Goal: Transaction & Acquisition: Purchase product/service

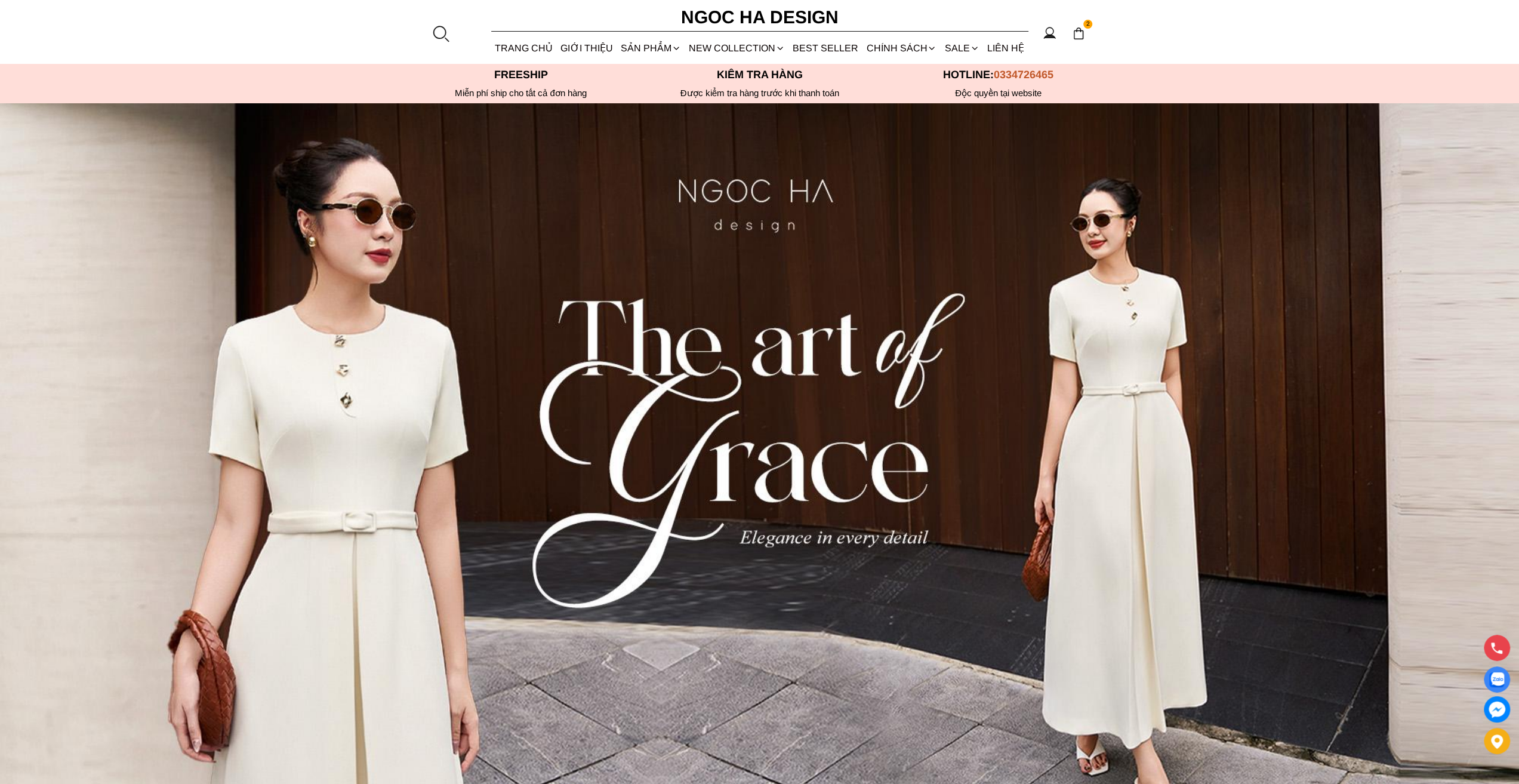
click at [1076, 36] on img at bounding box center [1078, 33] width 13 height 13
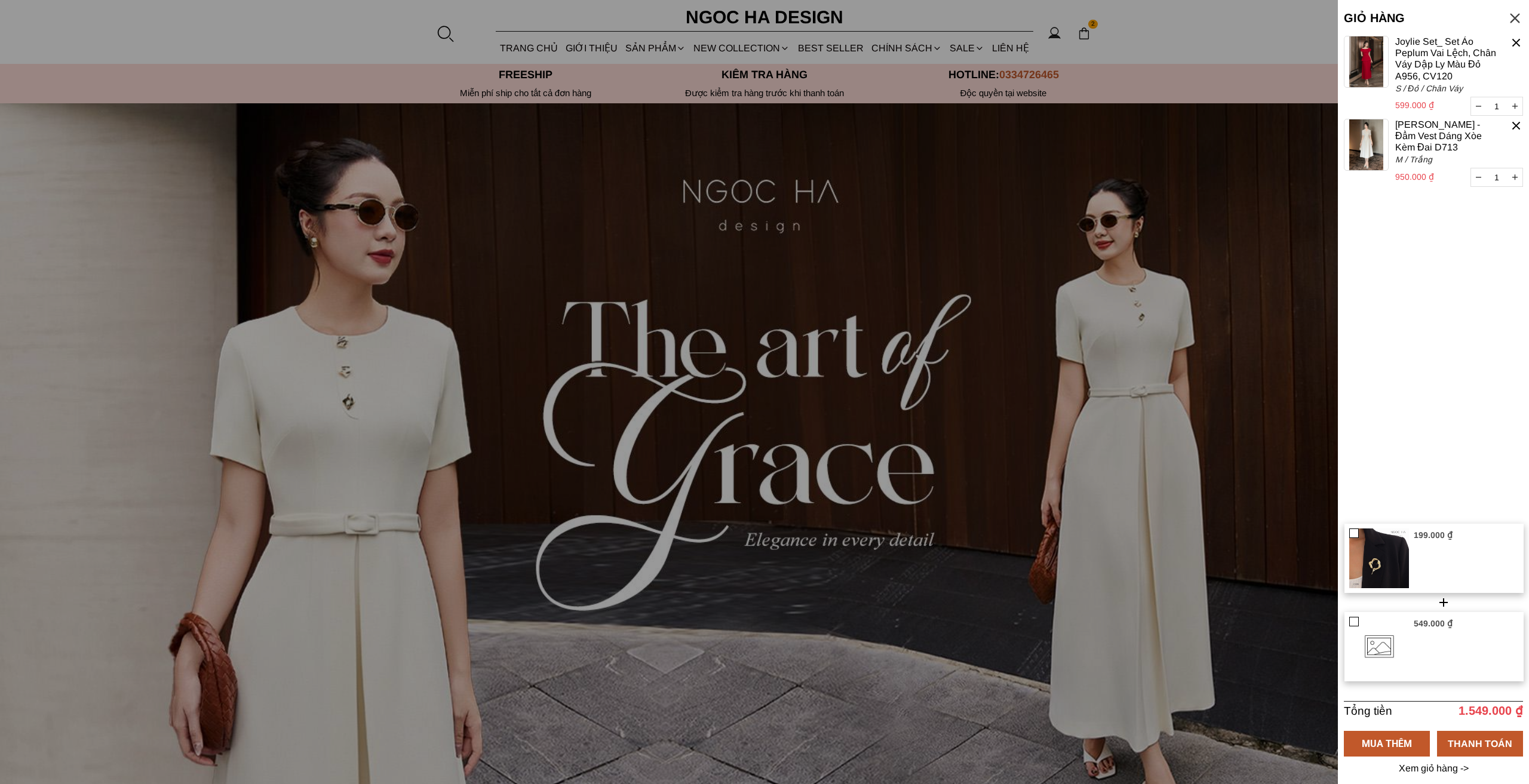
click at [1354, 617] on div at bounding box center [1353, 620] width 8 height 8
click at [1349, 617] on input "checkbox" at bounding box center [1349, 617] width 0 height 0
click at [1357, 529] on div at bounding box center [1353, 532] width 8 height 8
click at [1349, 529] on input "checkbox" at bounding box center [1349, 529] width 0 height 0
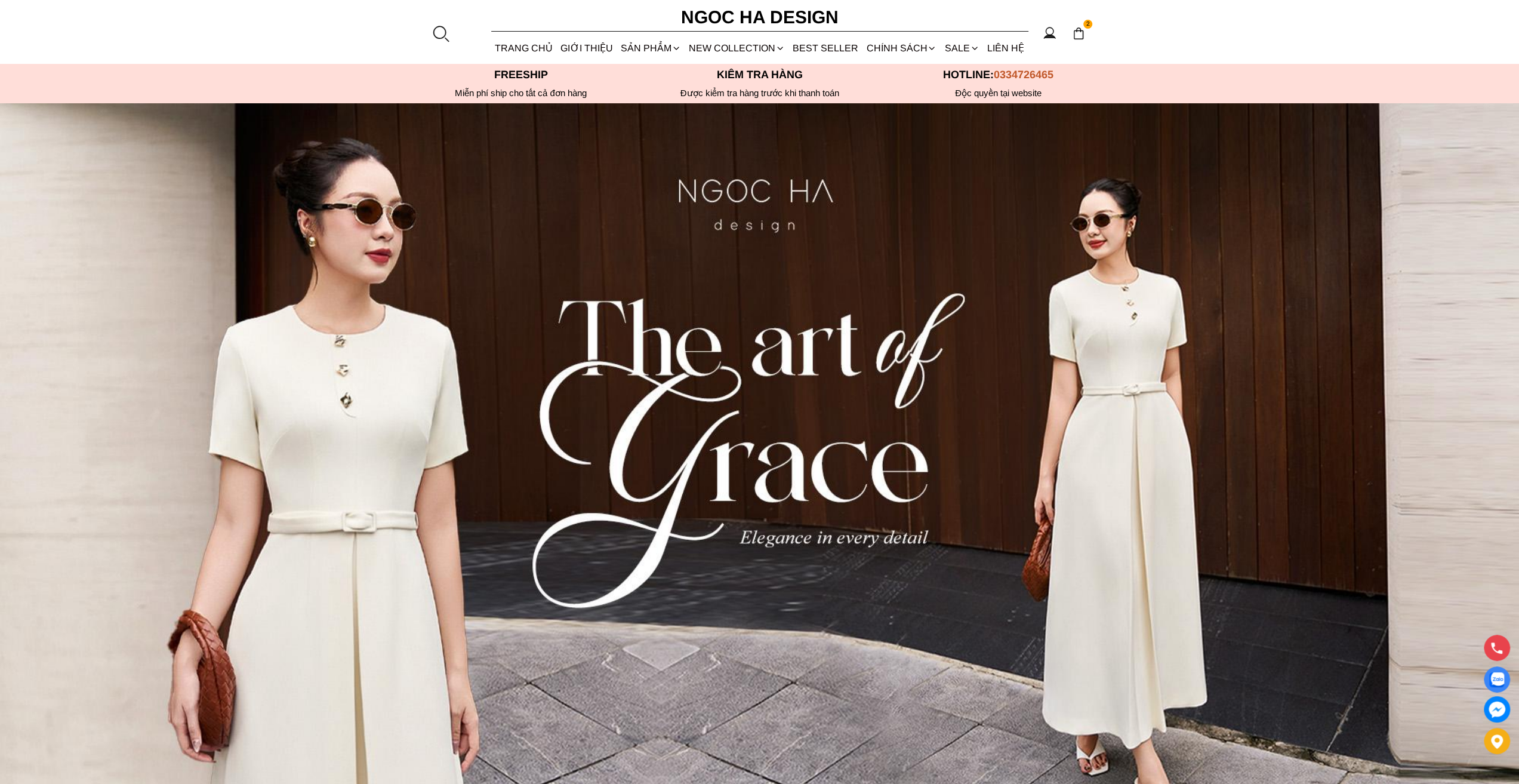
click at [1077, 31] on img at bounding box center [1078, 33] width 13 height 13
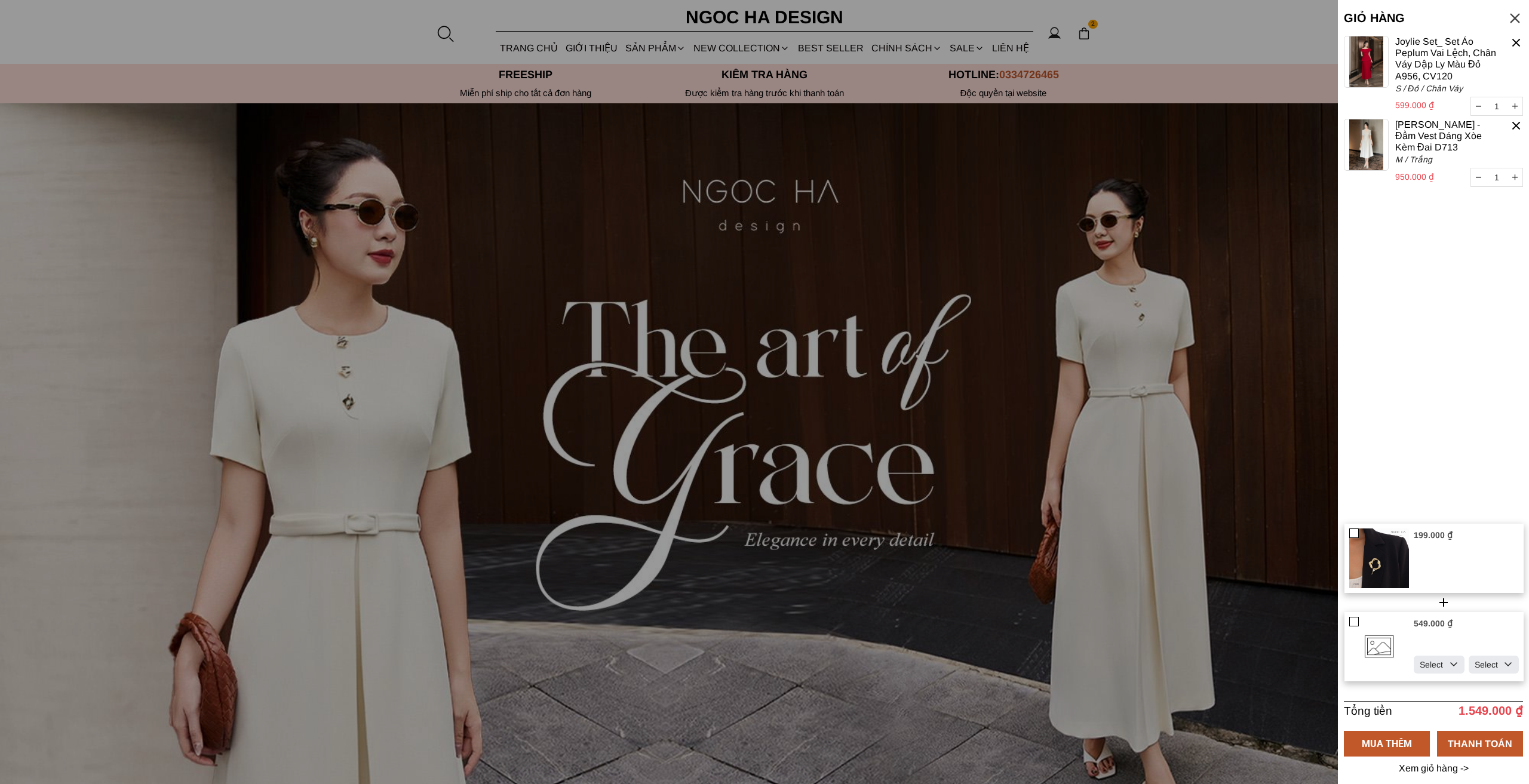
click at [1430, 656] on select "Select Đỏ Trắng Đen Kem" at bounding box center [1439, 664] width 51 height 18
select select "Đỏ"
click at [1414, 656] on select "Select Đỏ Trắng Đen Kem" at bounding box center [1439, 664] width 51 height 18
click at [1488, 656] on select "Select S M L XL XXL" at bounding box center [1494, 664] width 51 height 18
select select "S"
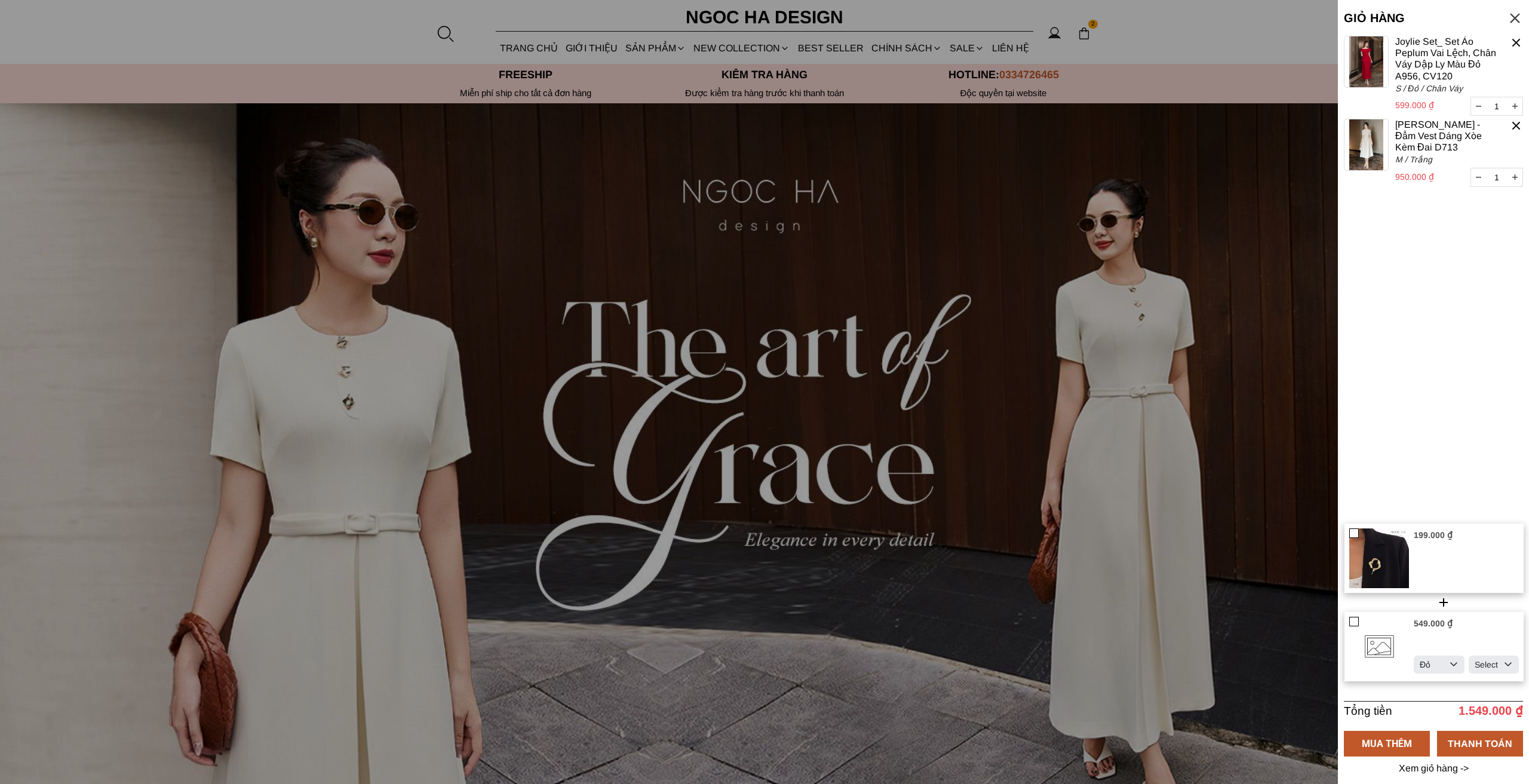
click at [1468, 656] on select "Select S M L XL XXL" at bounding box center [1494, 664] width 51 height 18
click at [1434, 656] on select "Select Đỏ Trắng Đen Kem" at bounding box center [1439, 664] width 51 height 18
click at [1431, 656] on select "Select Đỏ Trắng Đen Kem" at bounding box center [1439, 664] width 51 height 18
click at [1353, 617] on div at bounding box center [1353, 620] width 8 height 8
click at [1349, 617] on input "checkbox" at bounding box center [1349, 617] width 0 height 0
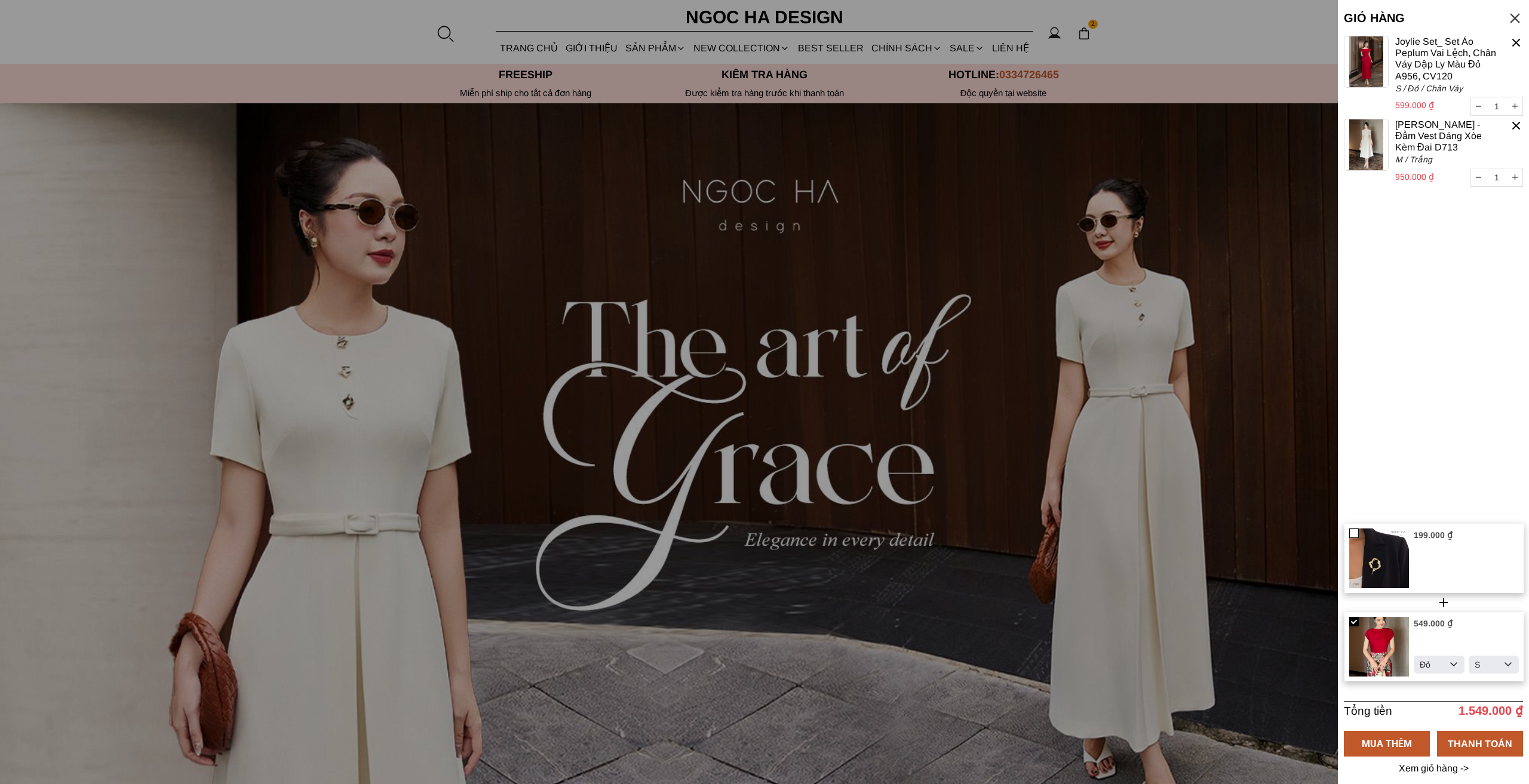
click at [1358, 529] on div at bounding box center [1353, 532] width 8 height 8
click at [1349, 529] on input "checkbox" at bounding box center [1349, 529] width 0 height 0
click at [1485, 736] on div "THANH TOÁN" at bounding box center [1480, 743] width 86 height 15
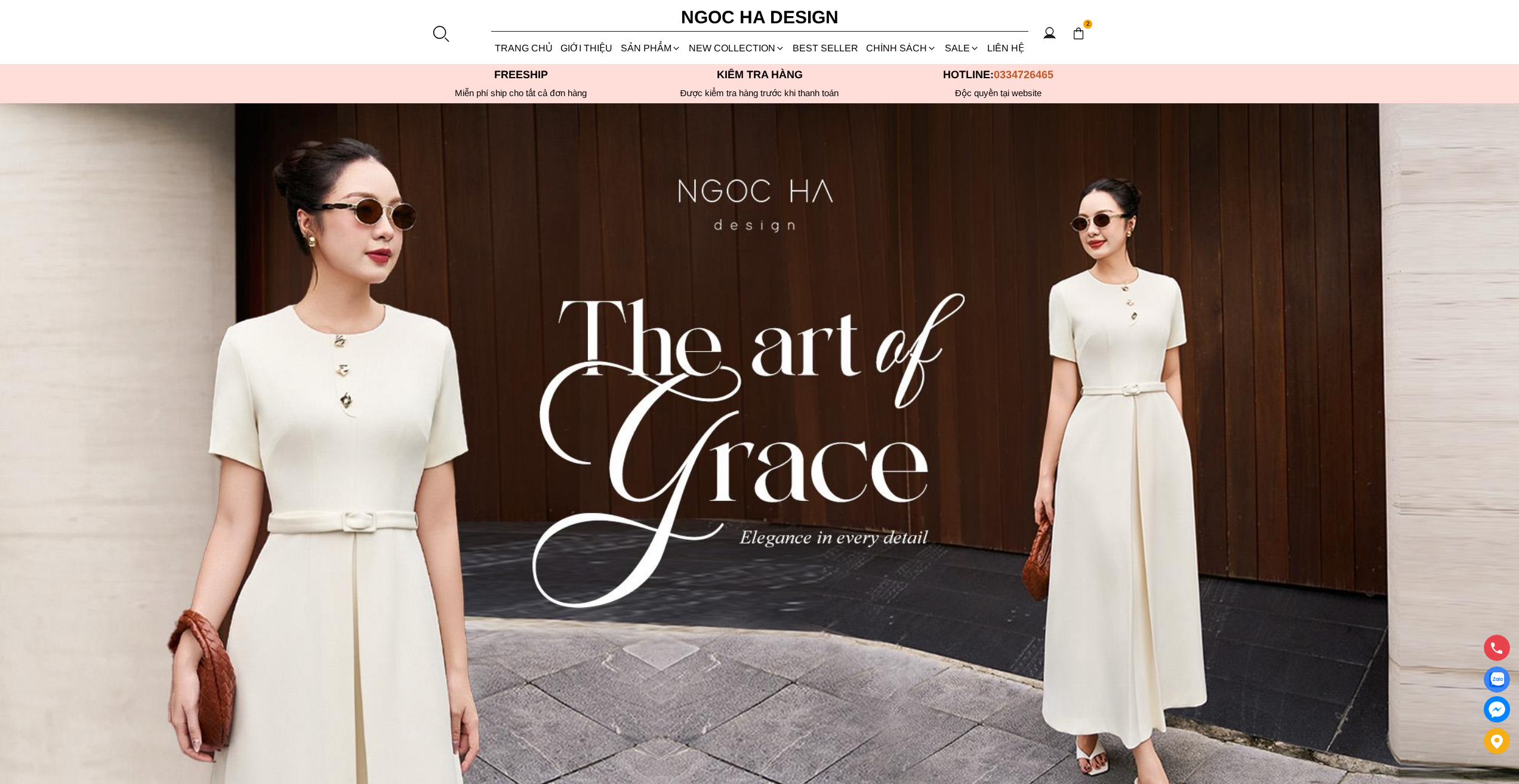
select select "S"
click at [1081, 33] on img at bounding box center [1078, 33] width 13 height 13
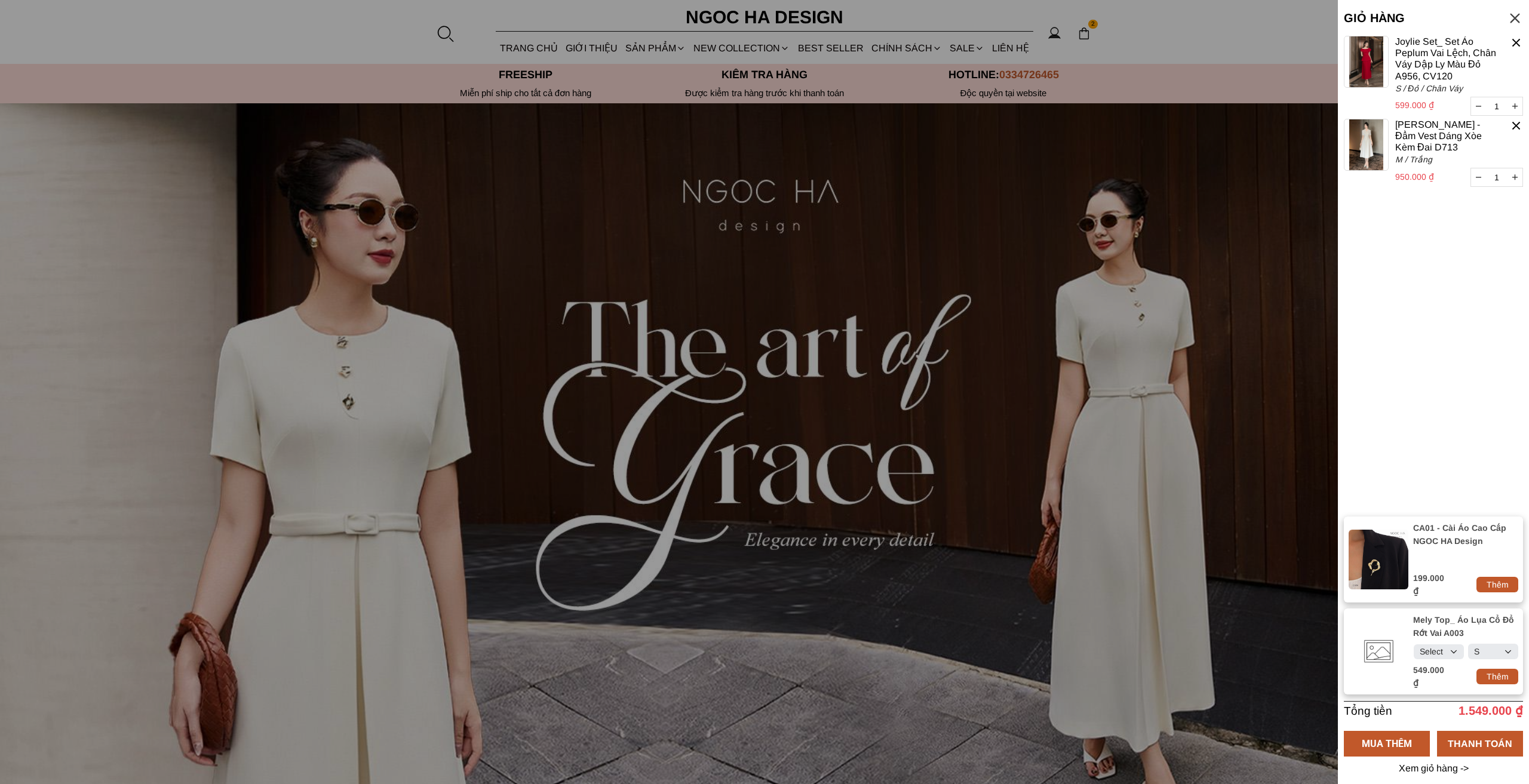
click at [1445, 650] on select "Select Đỏ Trắng Đen Kem" at bounding box center [1438, 651] width 50 height 15
select select "Đỏ"
click at [1414, 644] on select "Select Đỏ Trắng Đen Kem" at bounding box center [1438, 651] width 50 height 15
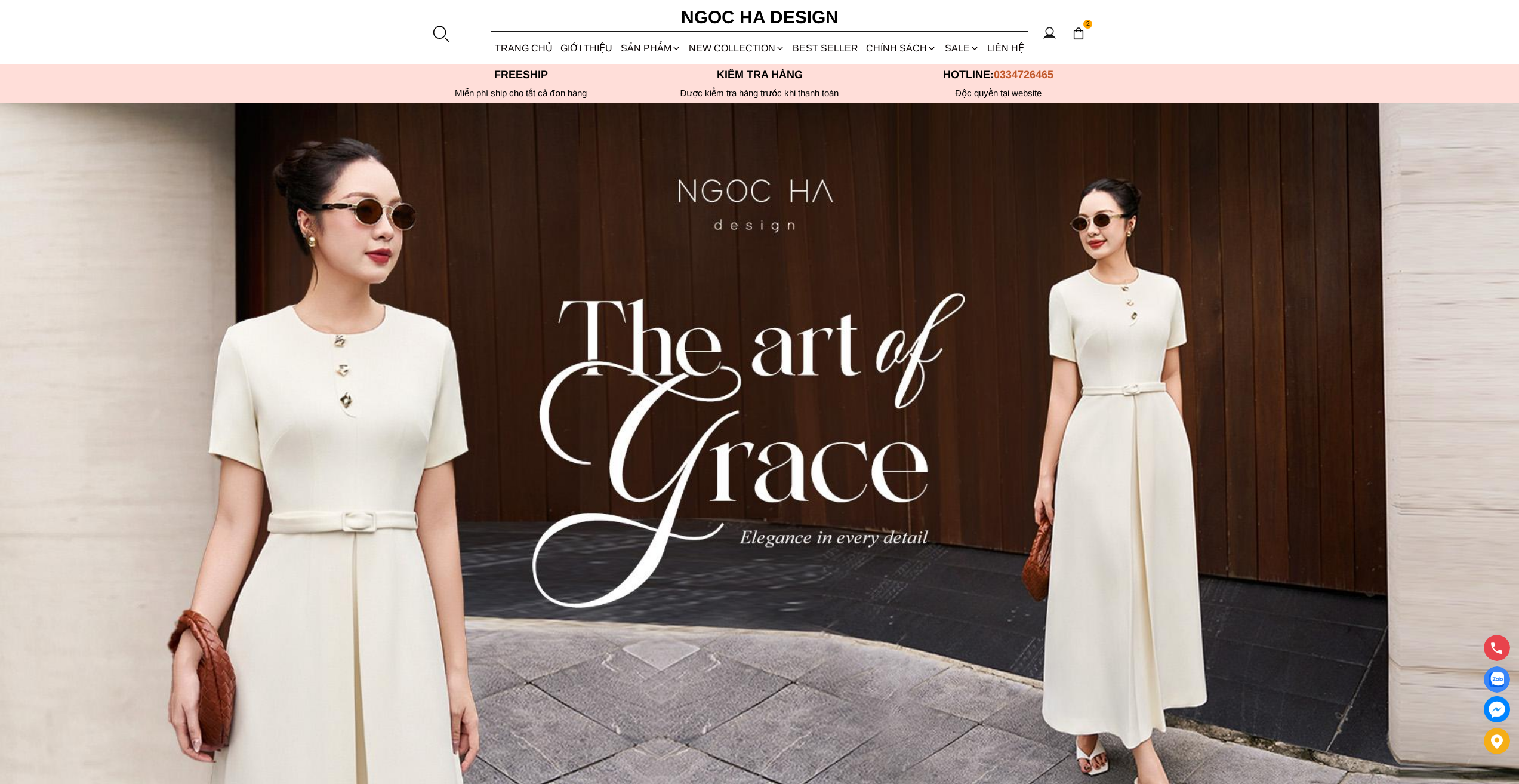
select select "Đỏ"
select select "S"
click at [1072, 38] on img at bounding box center [1078, 33] width 13 height 13
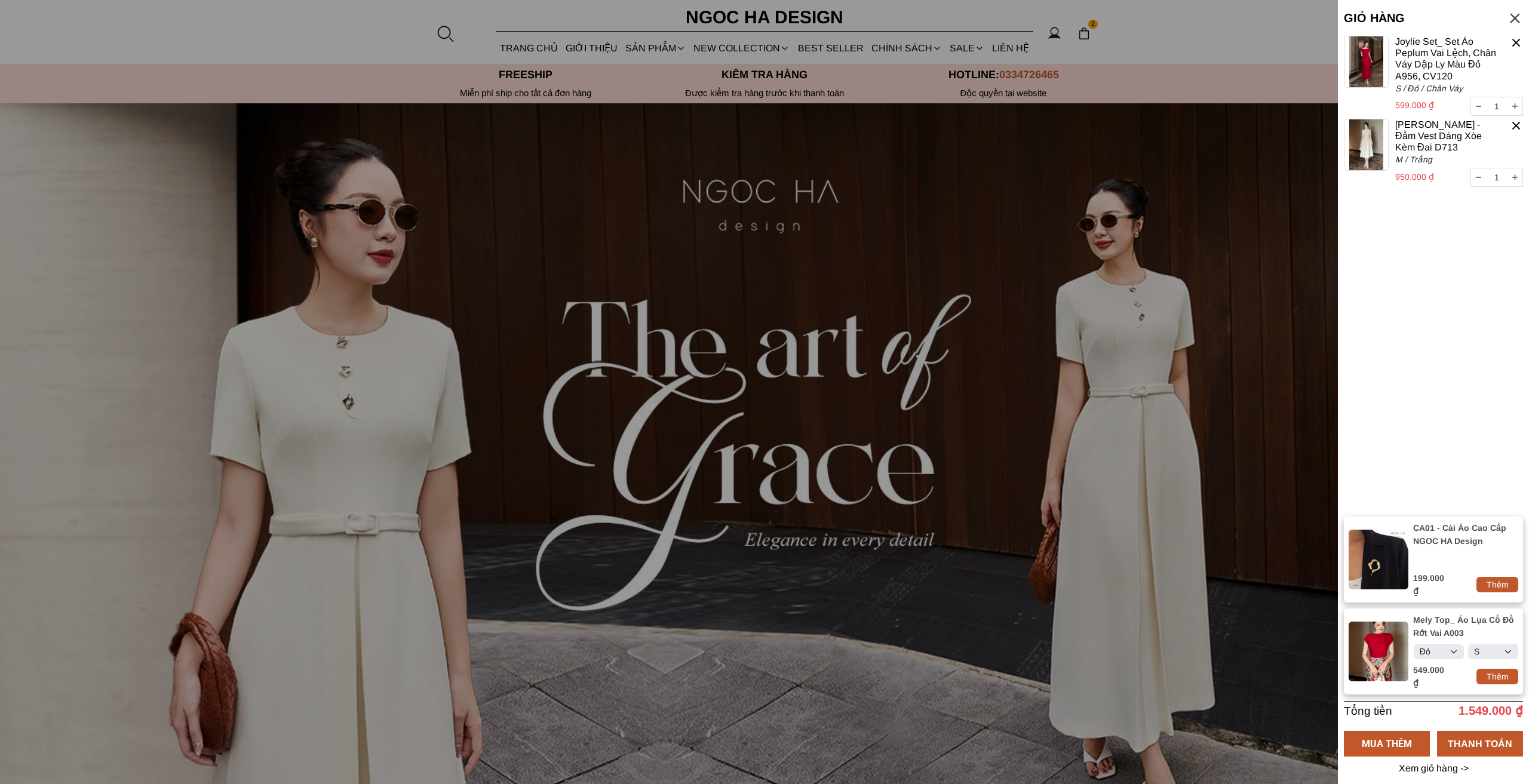
click at [1484, 677] on div "Thêm" at bounding box center [1496, 676] width 41 height 13
select select "Đỏ"
select select "S"
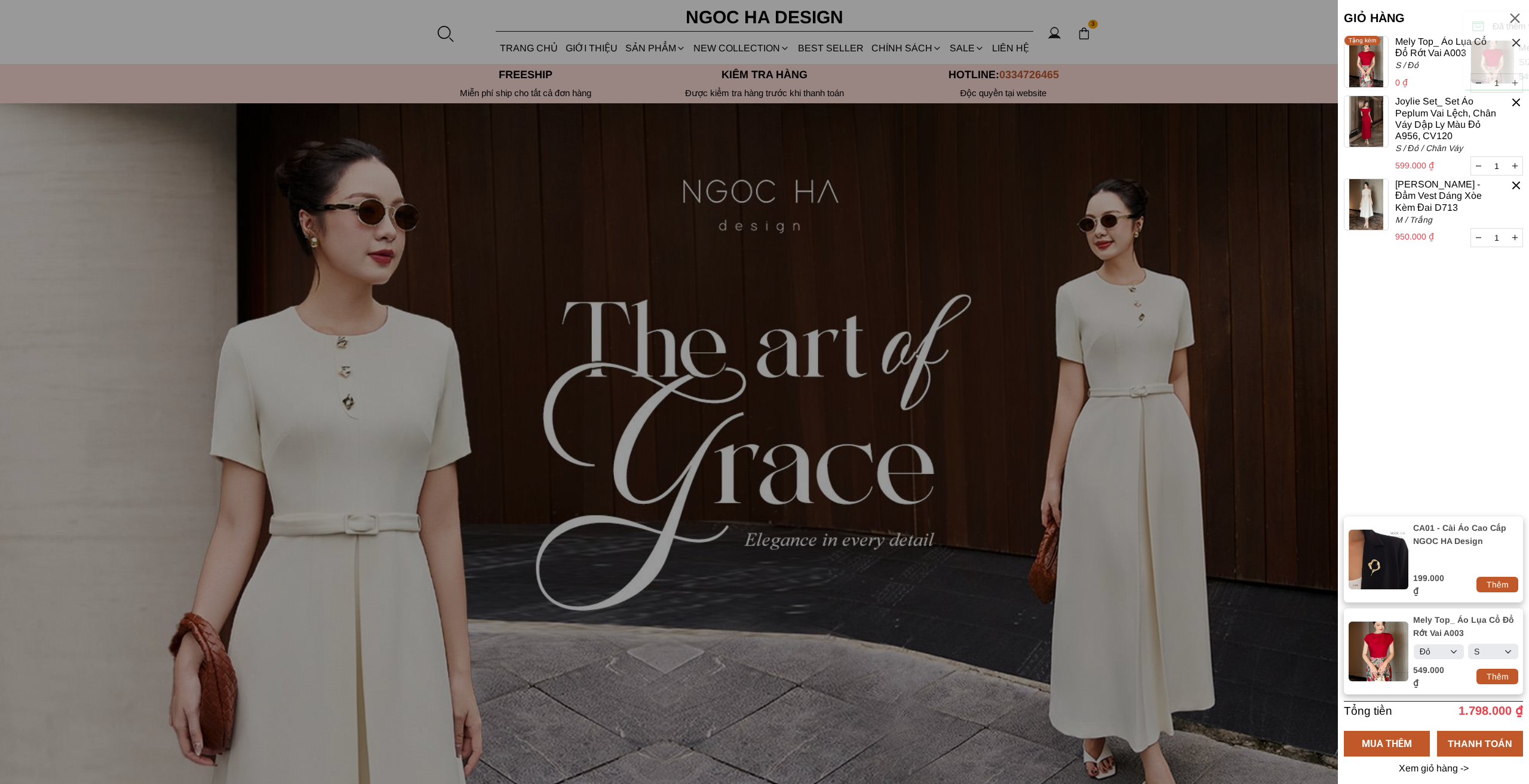
click at [1503, 587] on div "Thêm" at bounding box center [1496, 584] width 41 height 13
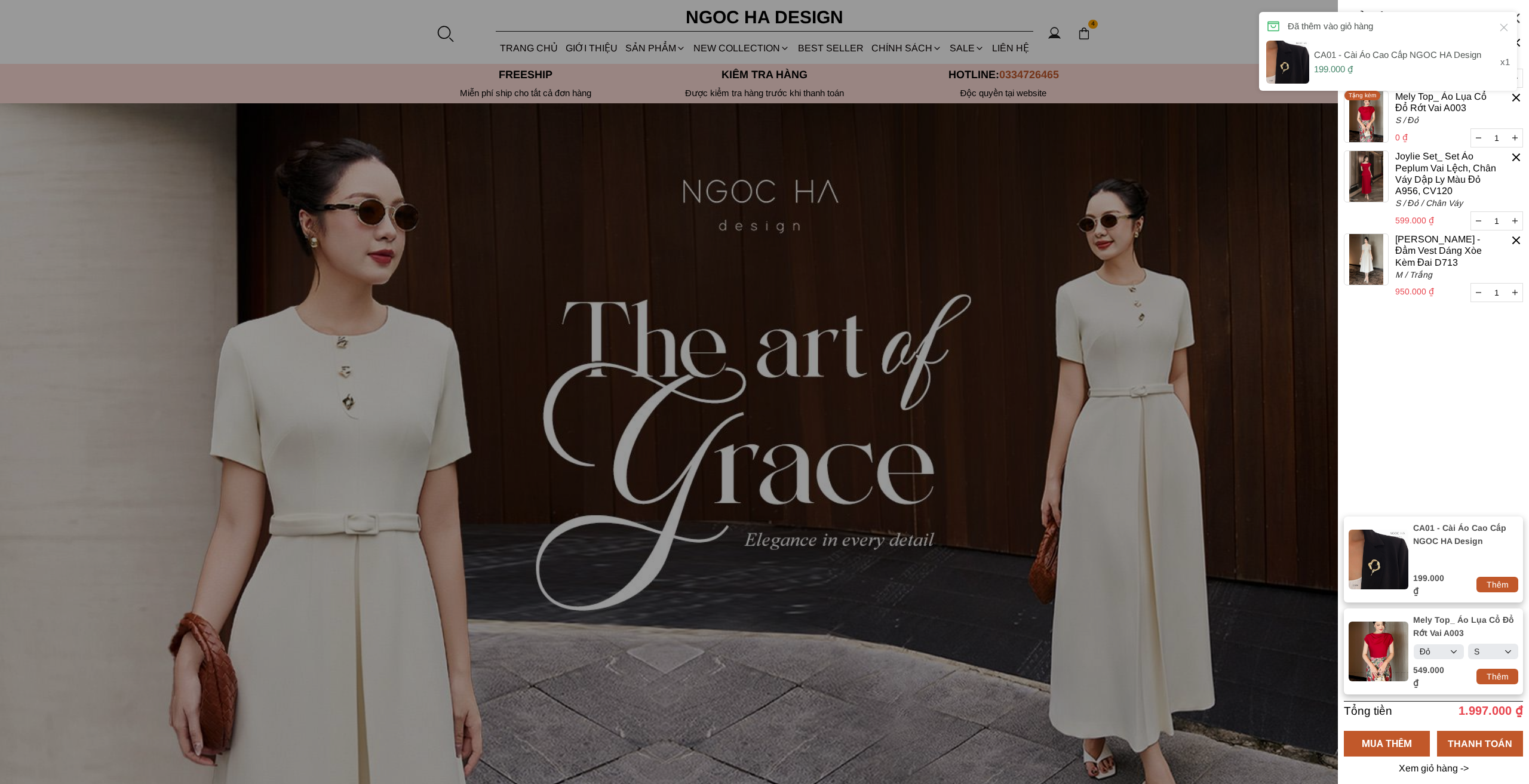
select select "Đỏ"
select select "S"
click at [1446, 355] on container "1 Chưa có sản phẩm nào CA01 - Cài Áo Cao Cấp NGOC HA Design 0 ₫ 1 Tặng kèm Mely…" at bounding box center [1432, 276] width 179 height 480
click at [1503, 27] on icon at bounding box center [1503, 27] width 8 height 8
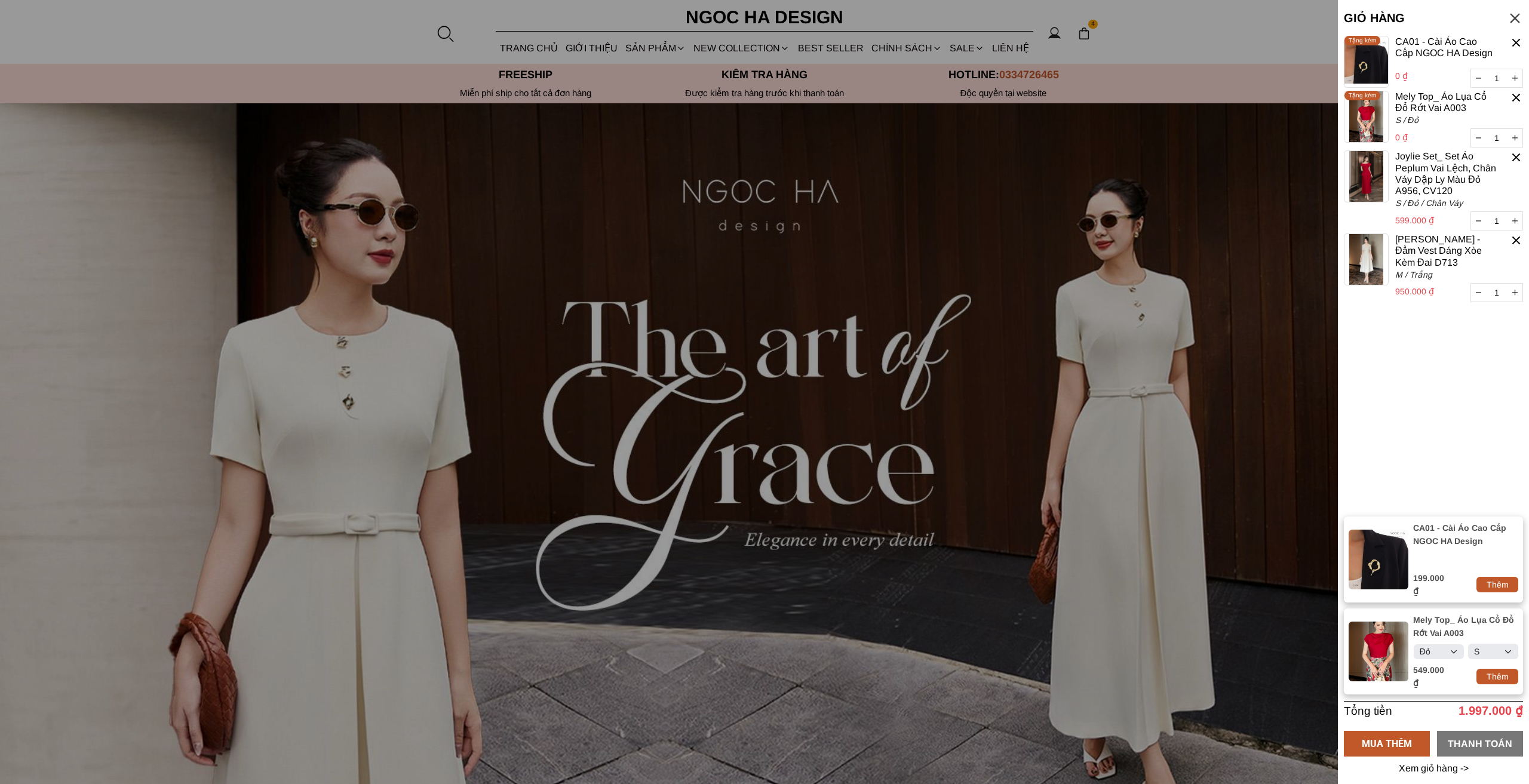
click at [1473, 736] on div "THANH TOÁN" at bounding box center [1480, 743] width 86 height 15
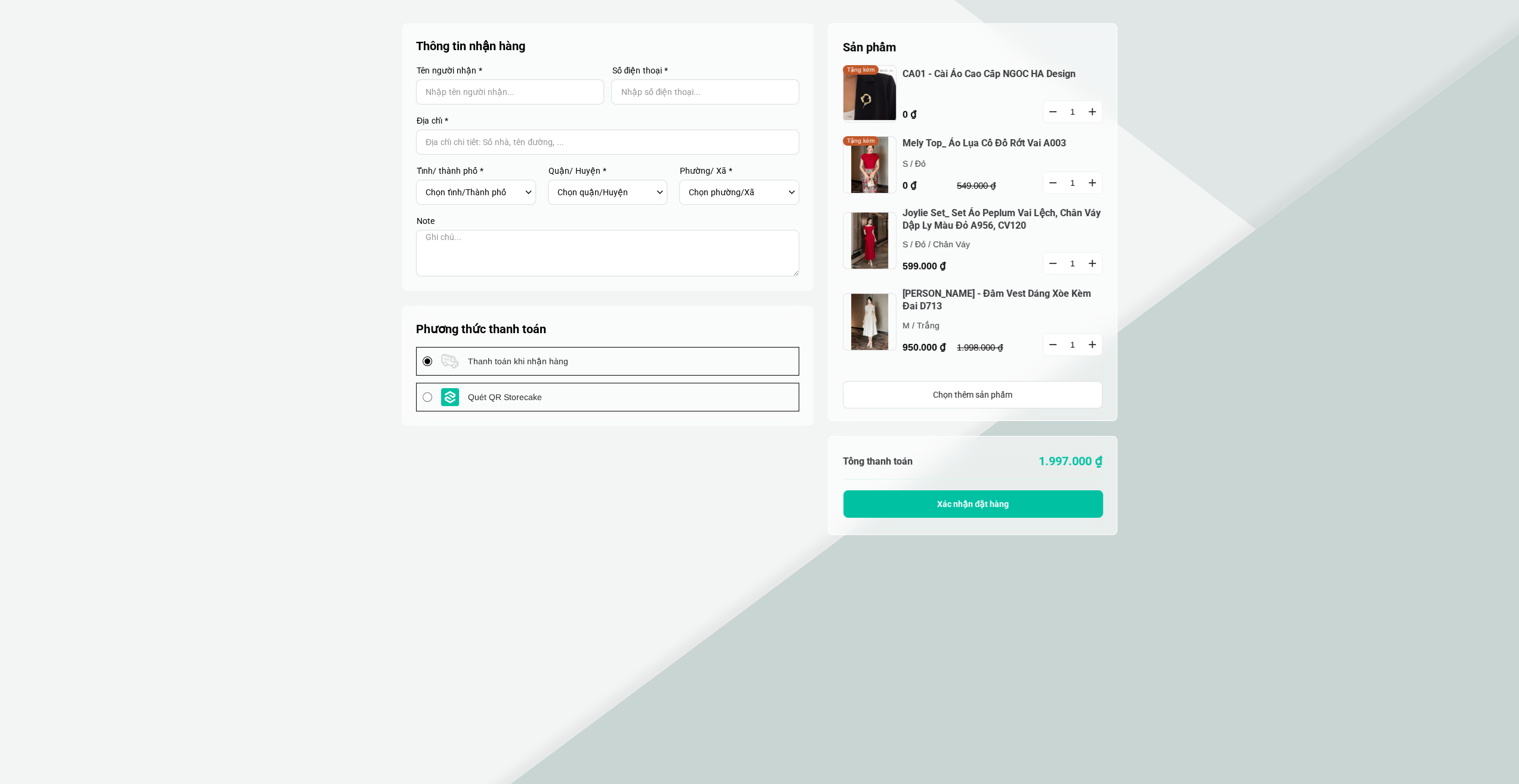
click at [1329, 219] on section "Sản phẩm 1 Chưa có sản phẩm nào CA01 - Cài Áo Cao Cấp NGOC HA Design 0 ₫ 1 Tặng…" at bounding box center [760, 429] width 1519 height 860
click at [1210, 66] on section "Sản phẩm 1 Chưa có sản phẩm nào CA01 - Cài Áo Cao Cấp NGOC HA Design 0 ₫ 1 Tặng…" at bounding box center [760, 429] width 1519 height 860
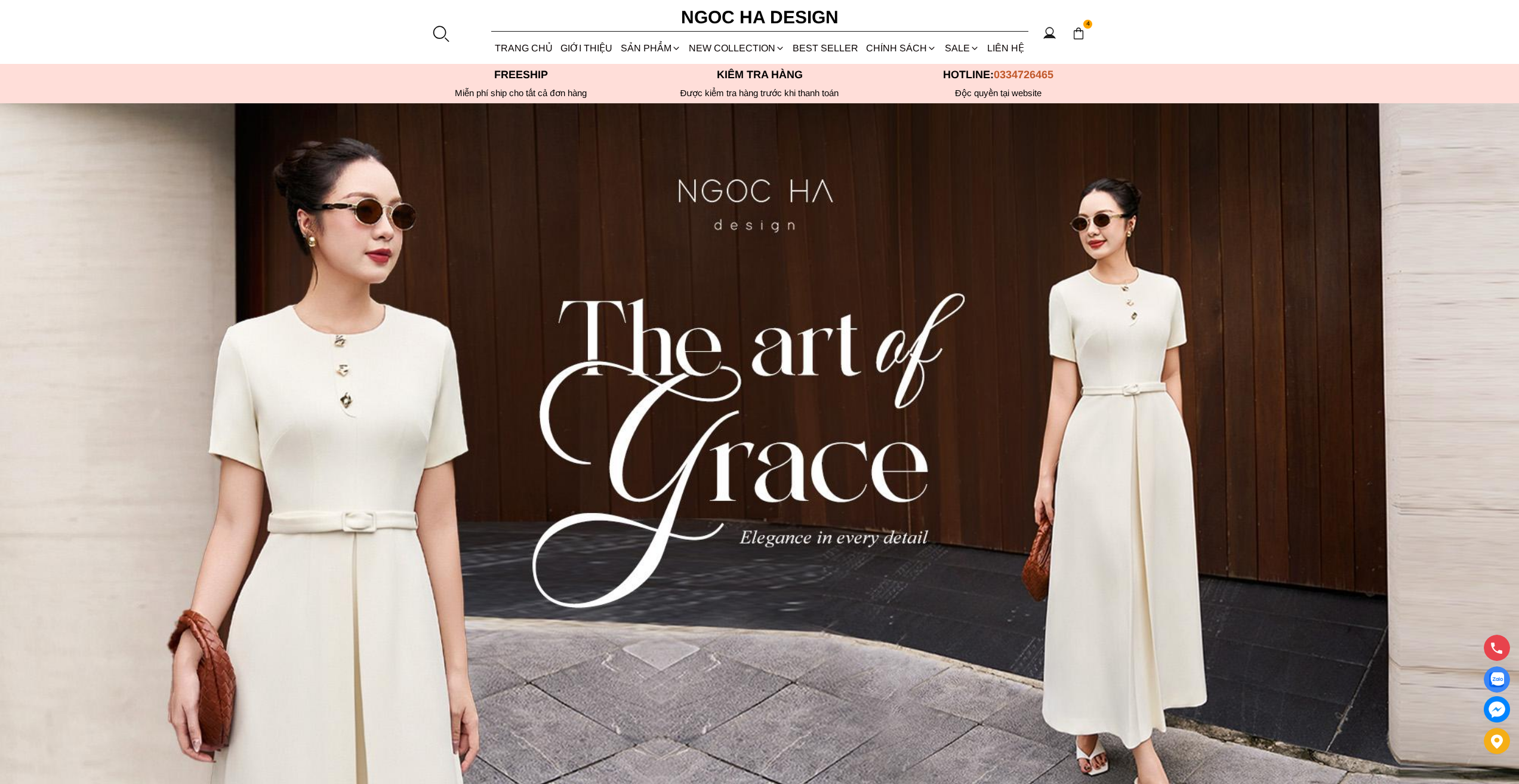
select select "Đỏ"
select select "S"
click at [1075, 40] on img at bounding box center [1078, 33] width 13 height 13
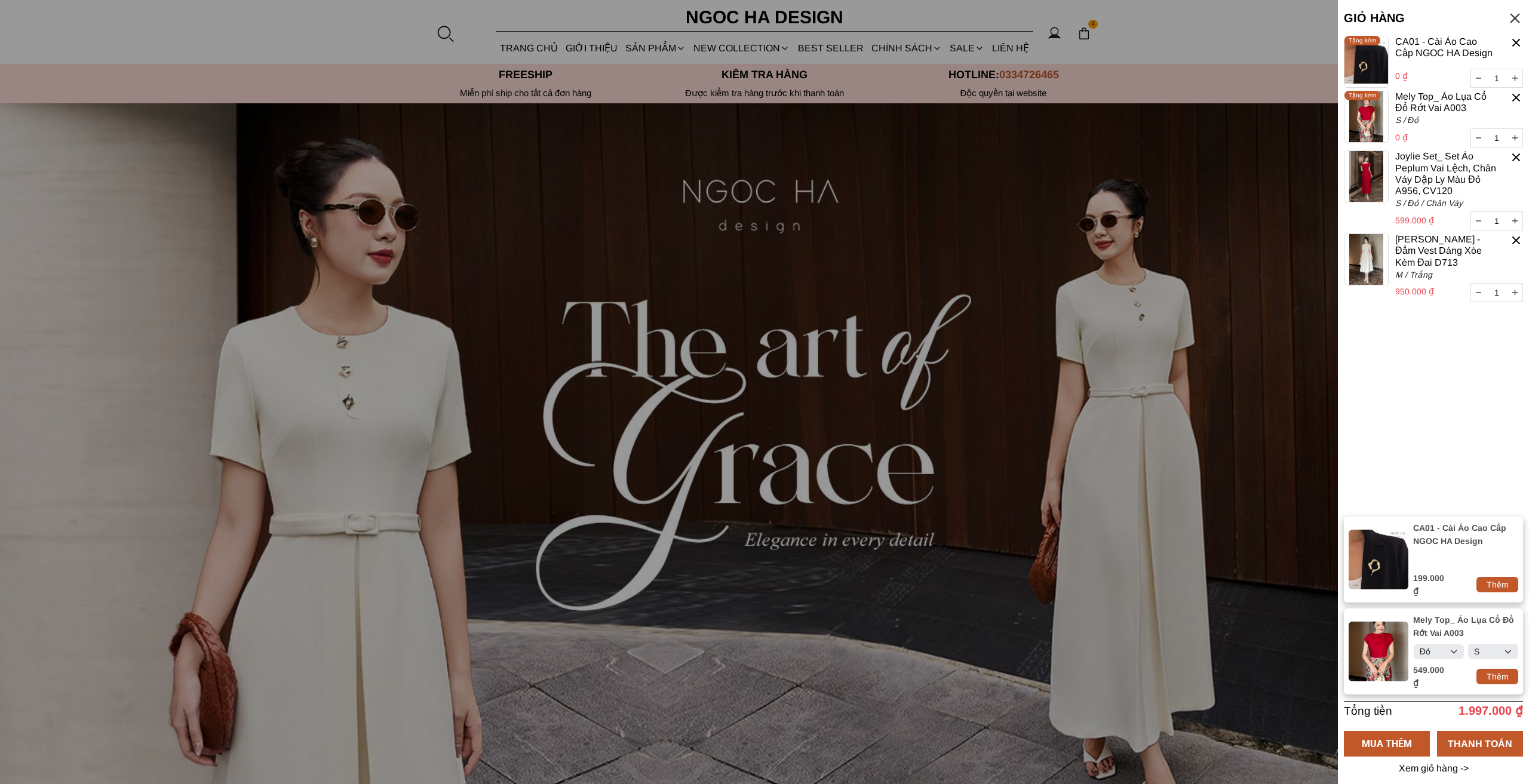
click at [1099, 344] on div at bounding box center [764, 392] width 1529 height 784
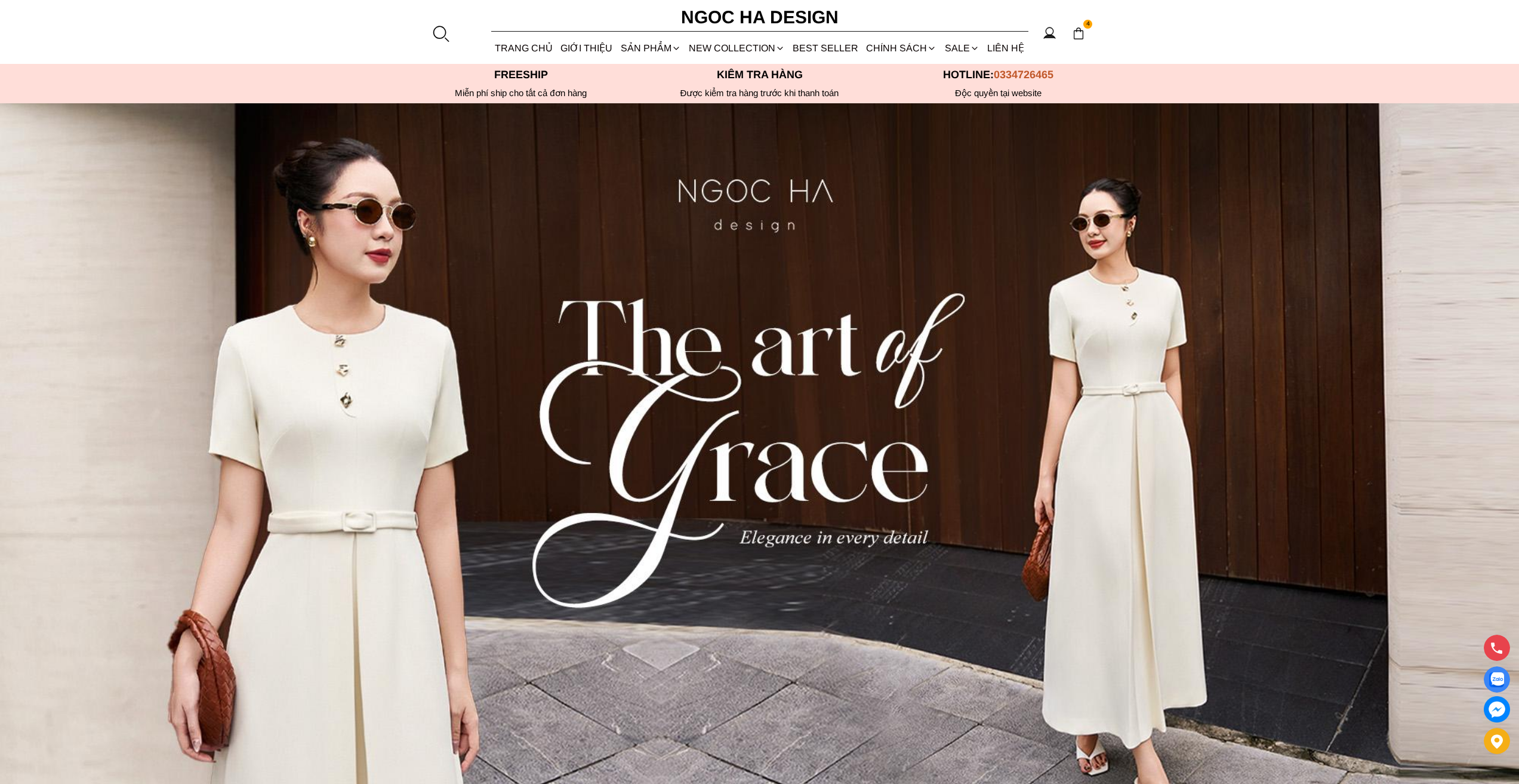
select select "Đỏ"
select select "S"
click at [1076, 34] on img at bounding box center [1078, 33] width 13 height 13
select select "Đỏ"
select select "S"
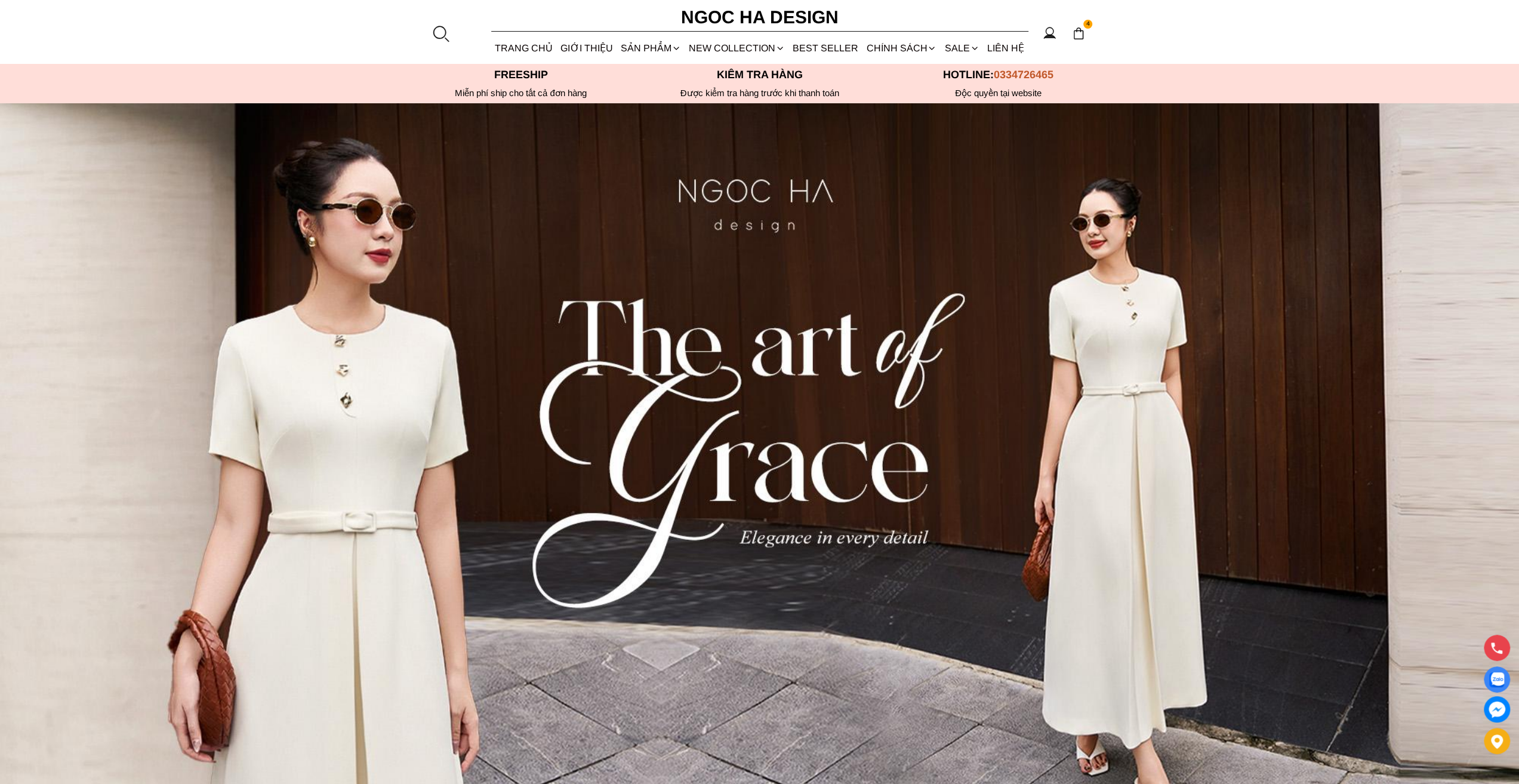
select select "Đỏ"
select select "S"
click at [1072, 30] on div "4" at bounding box center [1079, 33] width 18 height 18
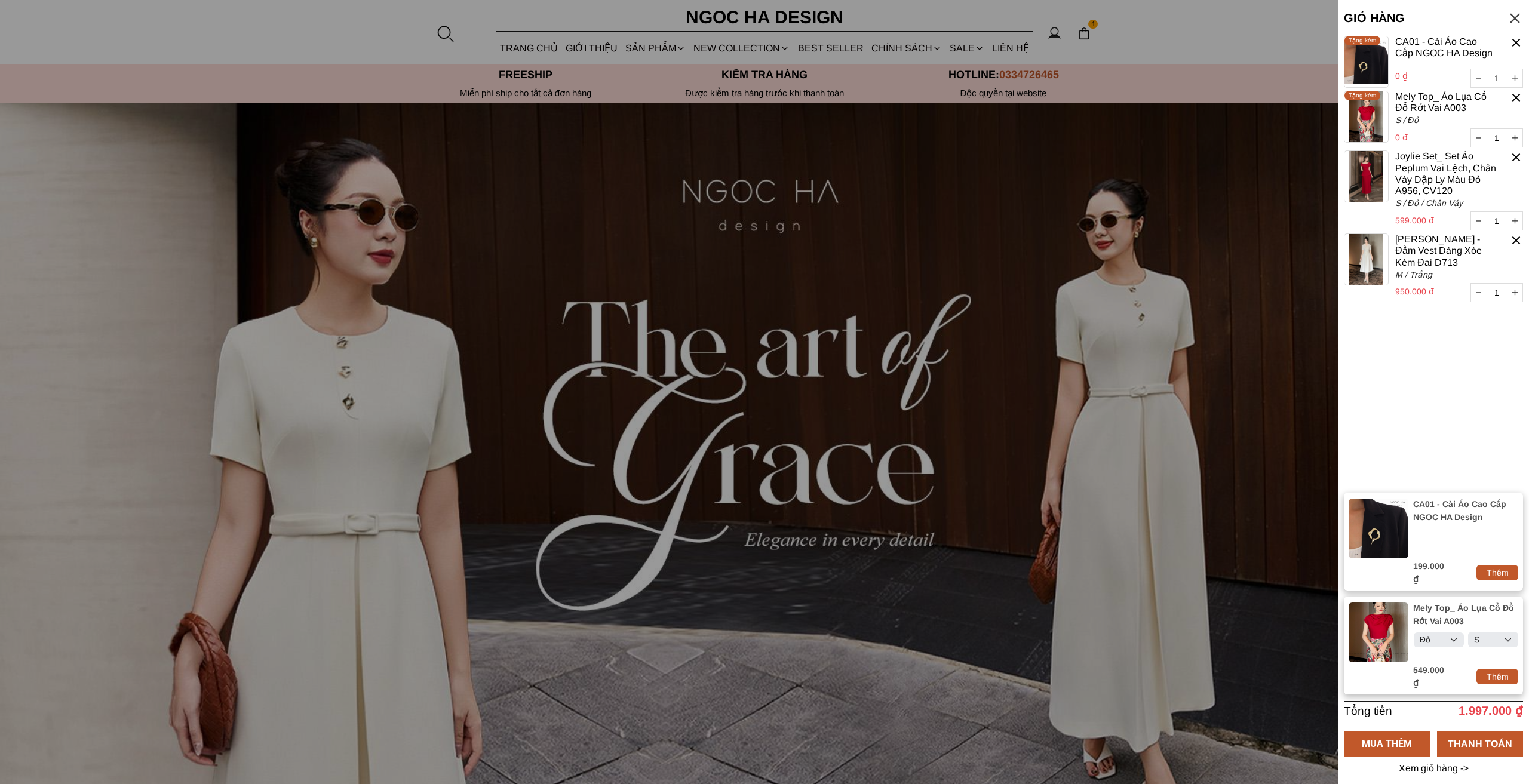
click at [1515, 240] on div at bounding box center [1516, 240] width 14 height 14
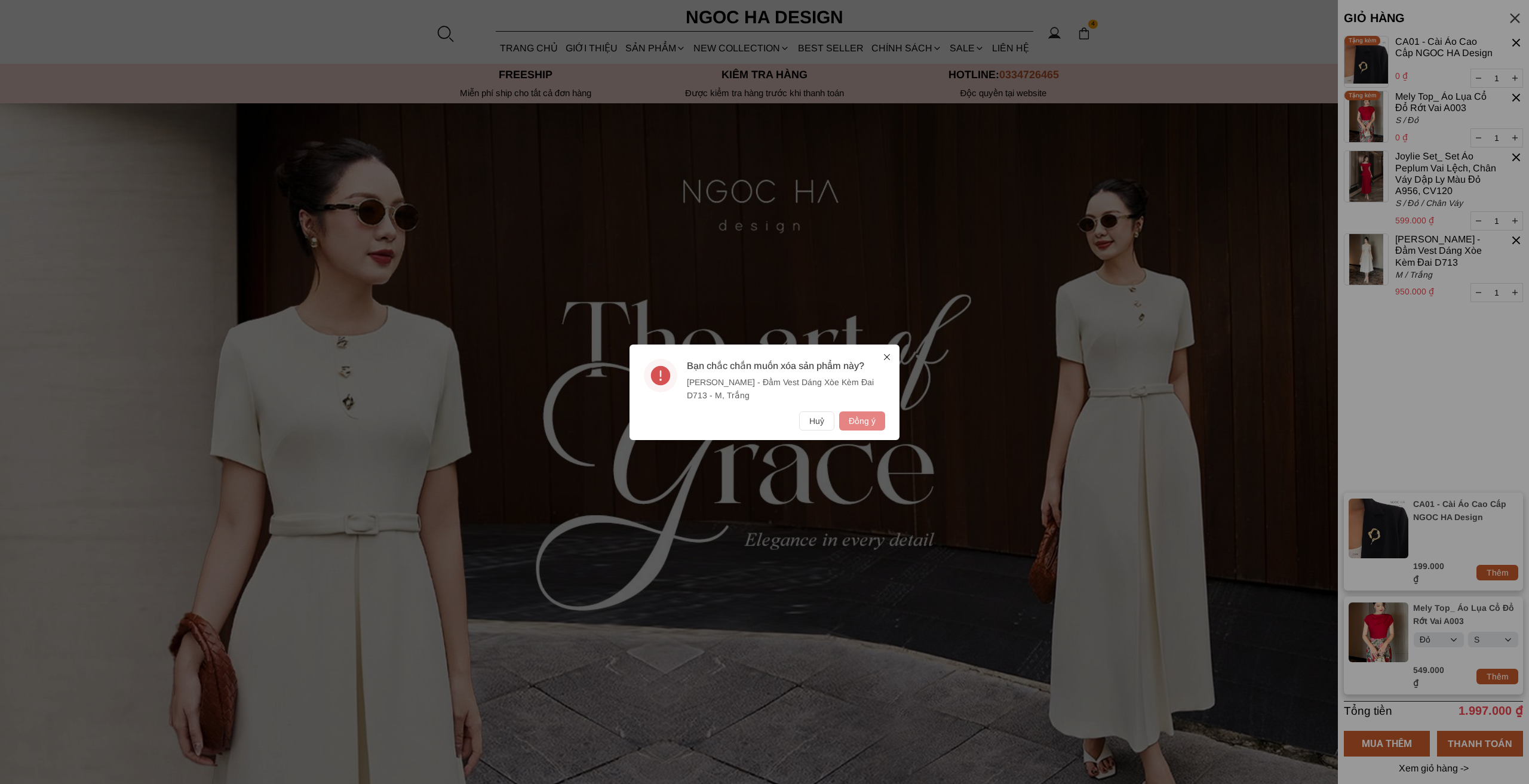
click at [867, 416] on button "Đồng ý" at bounding box center [862, 421] width 46 height 19
select select "Đỏ"
select select "S"
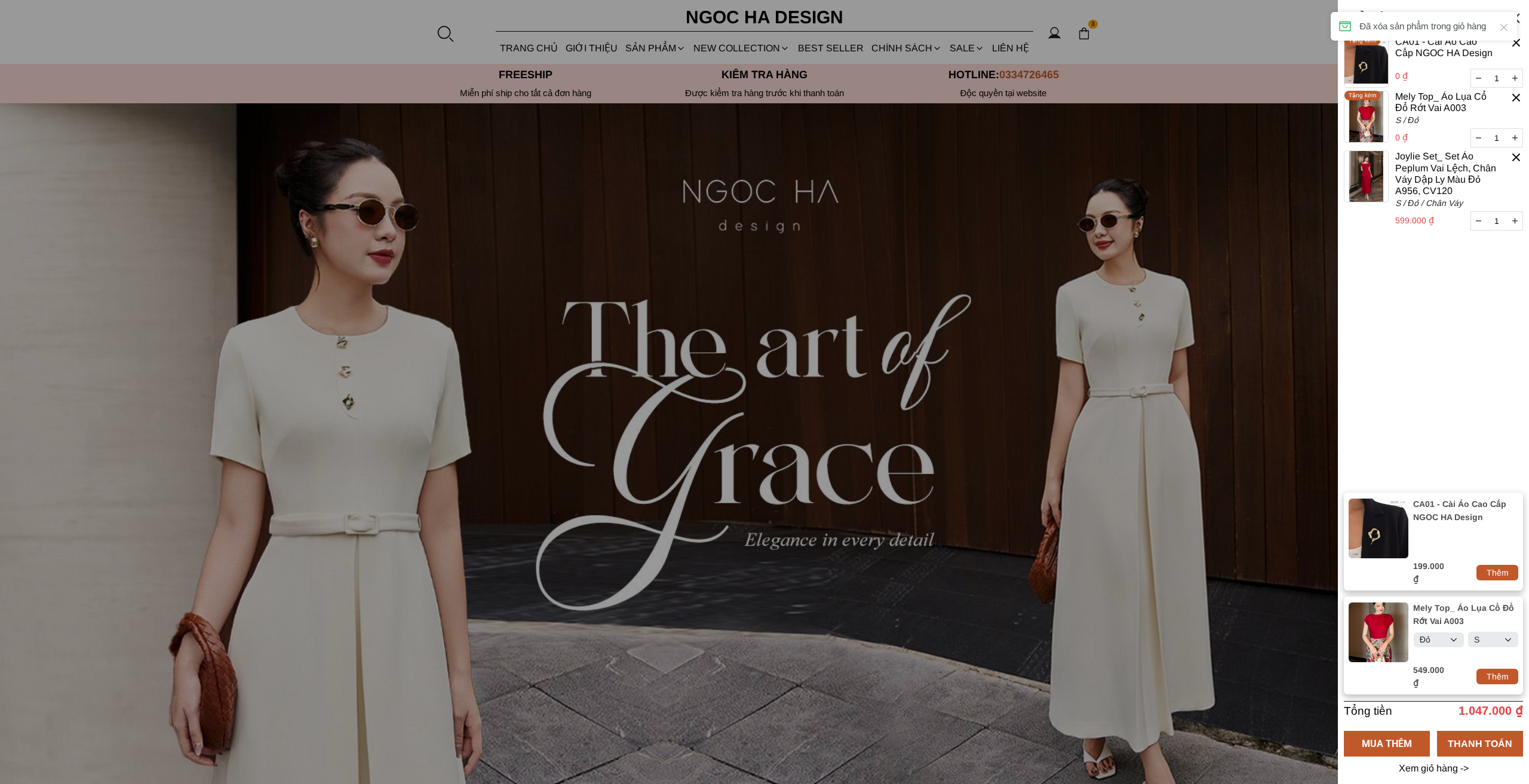
click at [1507, 157] on cart-item "Joylie Set_ Set Áo Peplum Vai Lệch, Chân Váy Dập Ly Màu Đỏ A956, CV120 599.000 …" at bounding box center [1432, 192] width 179 height 83
click at [1516, 156] on div at bounding box center [1516, 158] width 14 height 14
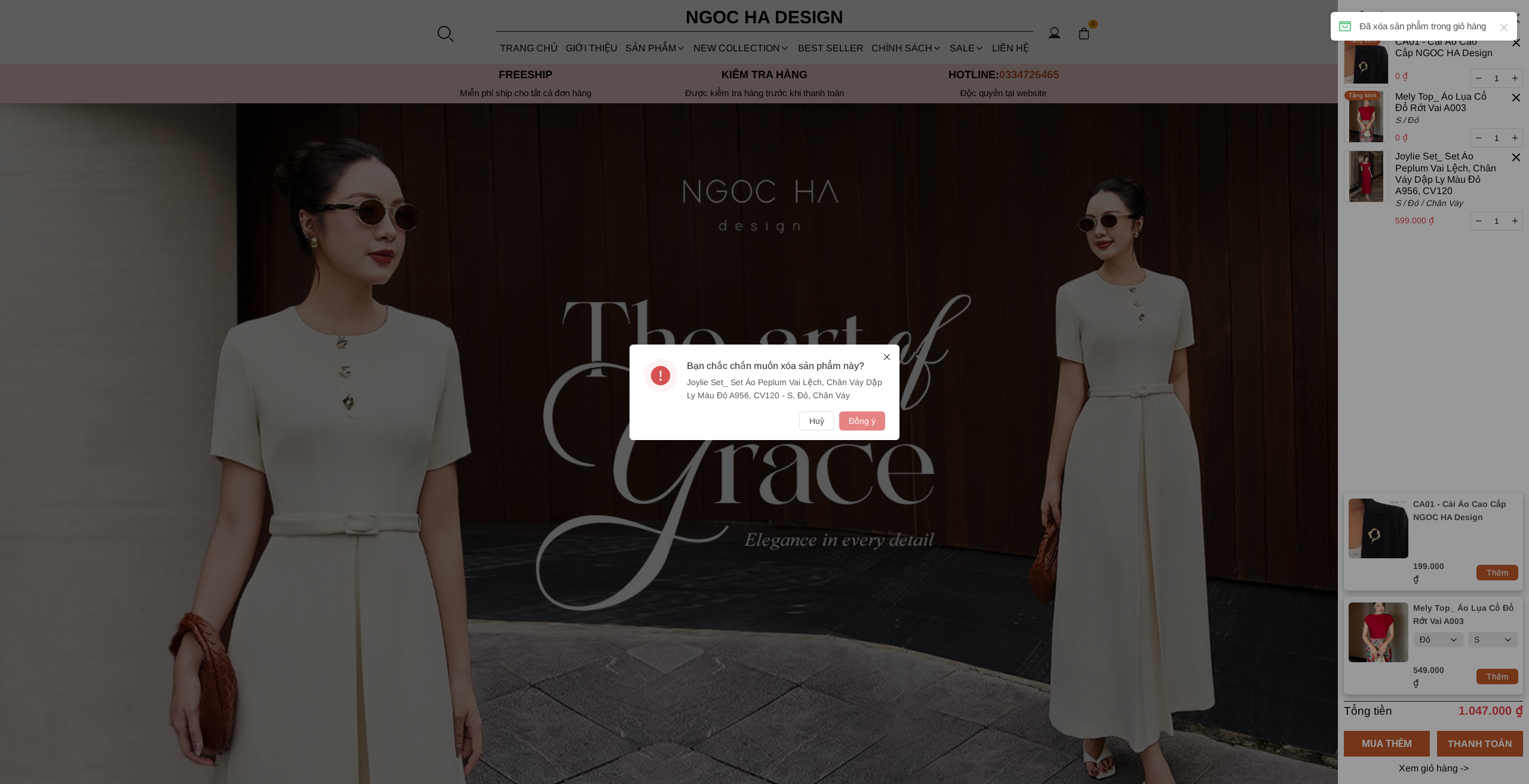
click at [871, 416] on button "Đồng ý" at bounding box center [862, 421] width 46 height 19
select select "Đỏ"
select select "S"
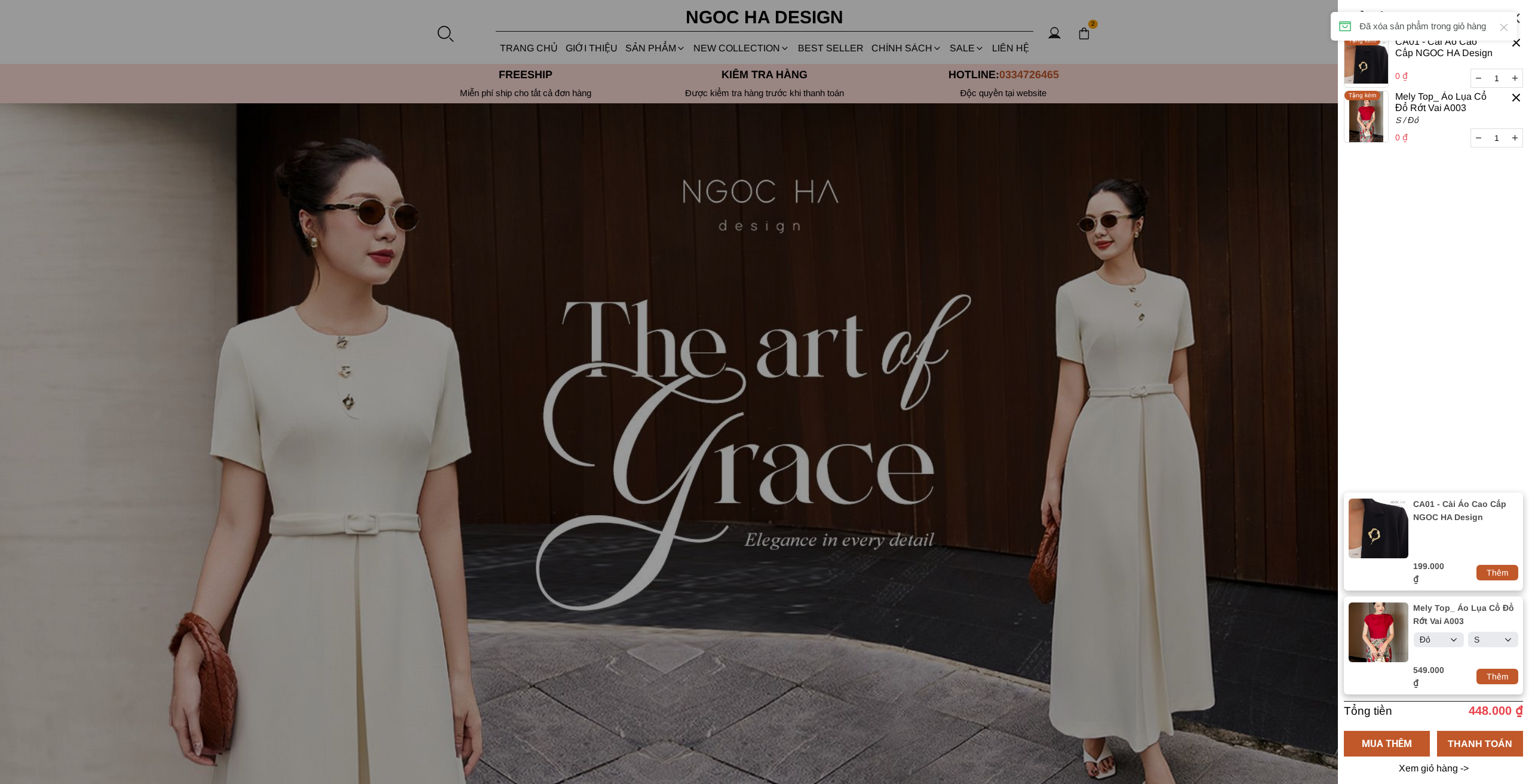
click at [1516, 88] on cart-item "CA01 - Cài Áo Cao Cấp NGOC HA Design 0 ₫ 1 Tặng kèm" at bounding box center [1432, 63] width 179 height 55
click at [1517, 92] on div at bounding box center [1516, 98] width 14 height 14
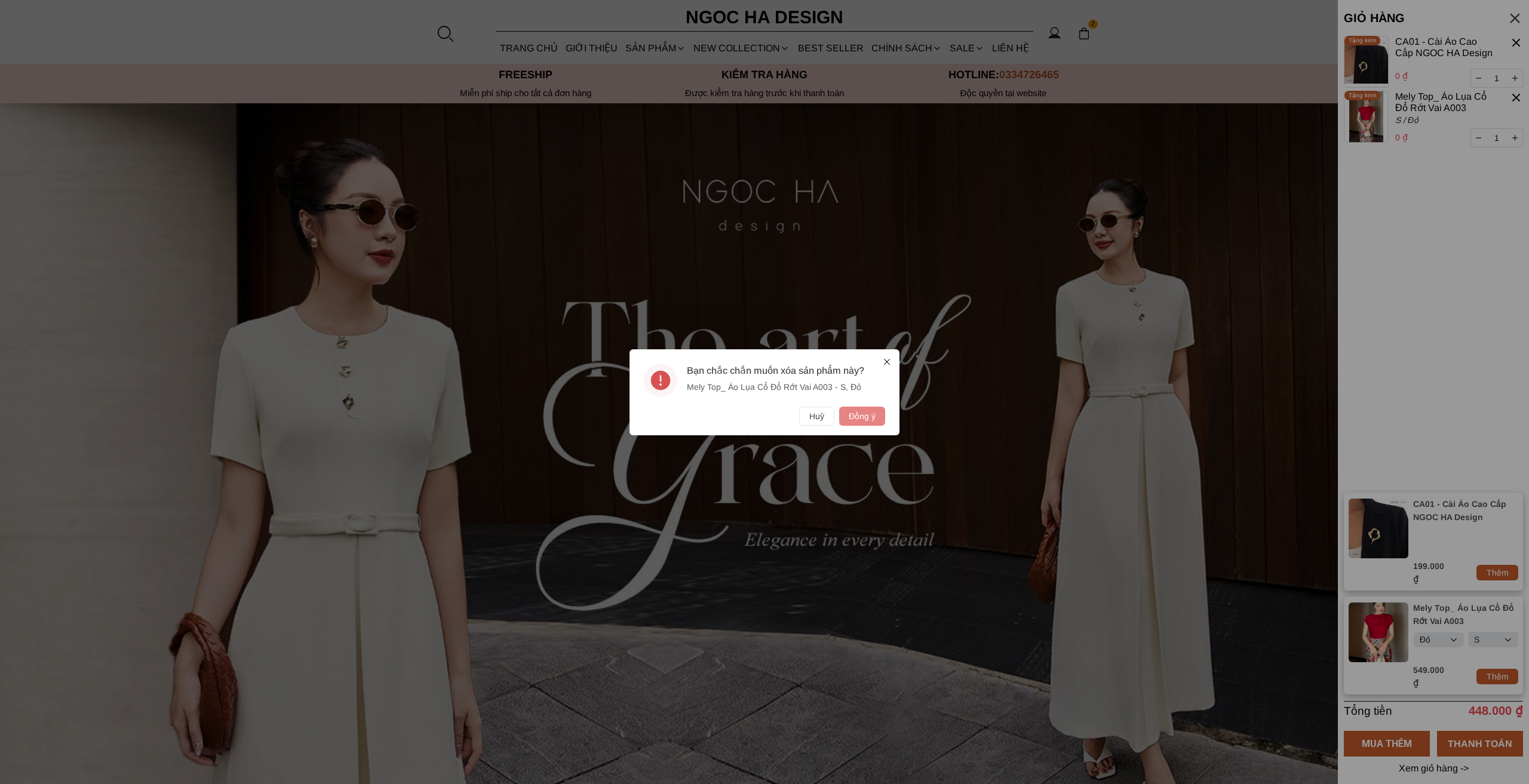
click at [867, 407] on button "Đồng ý" at bounding box center [862, 416] width 46 height 19
select select "Đỏ"
select select "S"
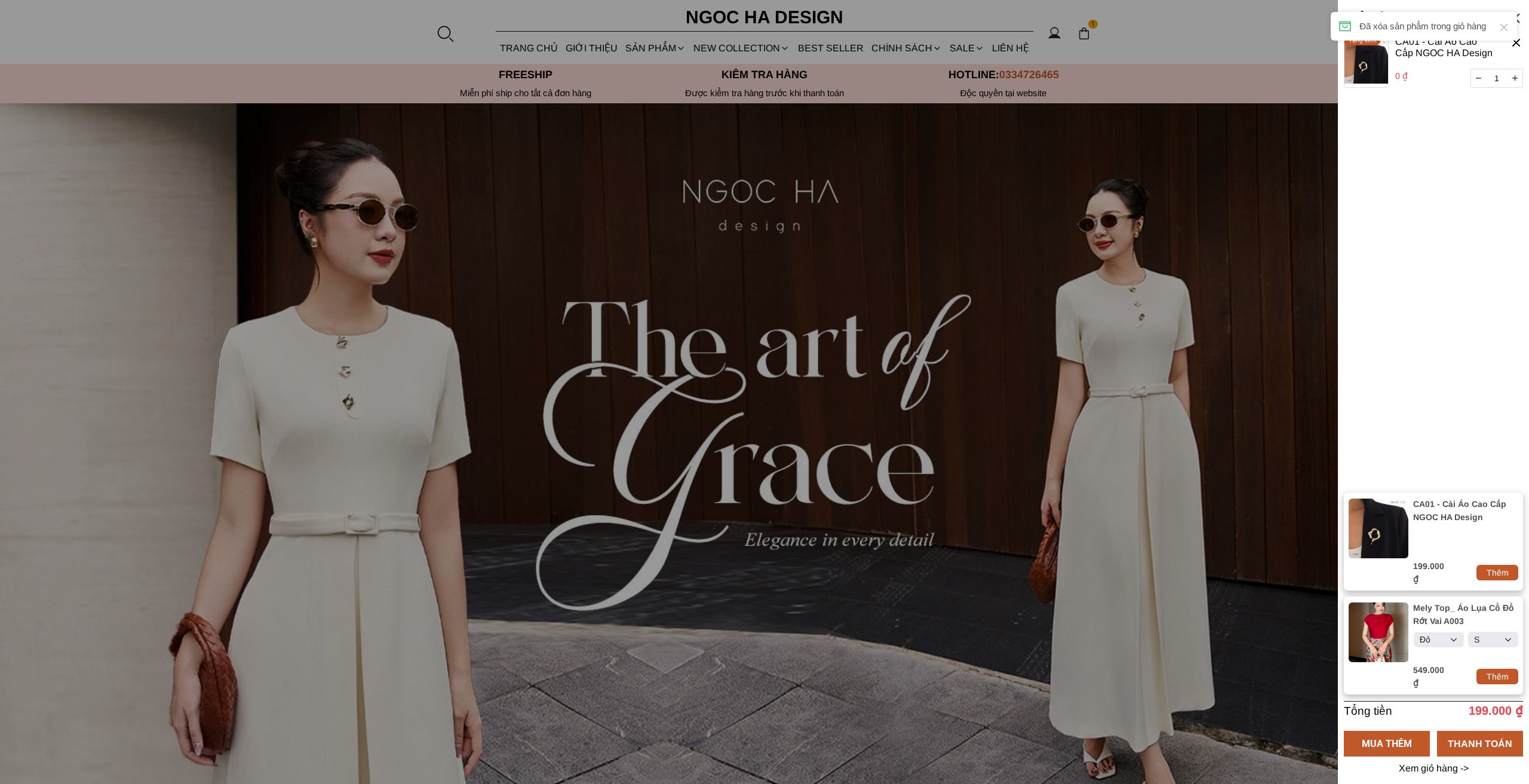
click at [1514, 48] on div at bounding box center [1516, 43] width 14 height 14
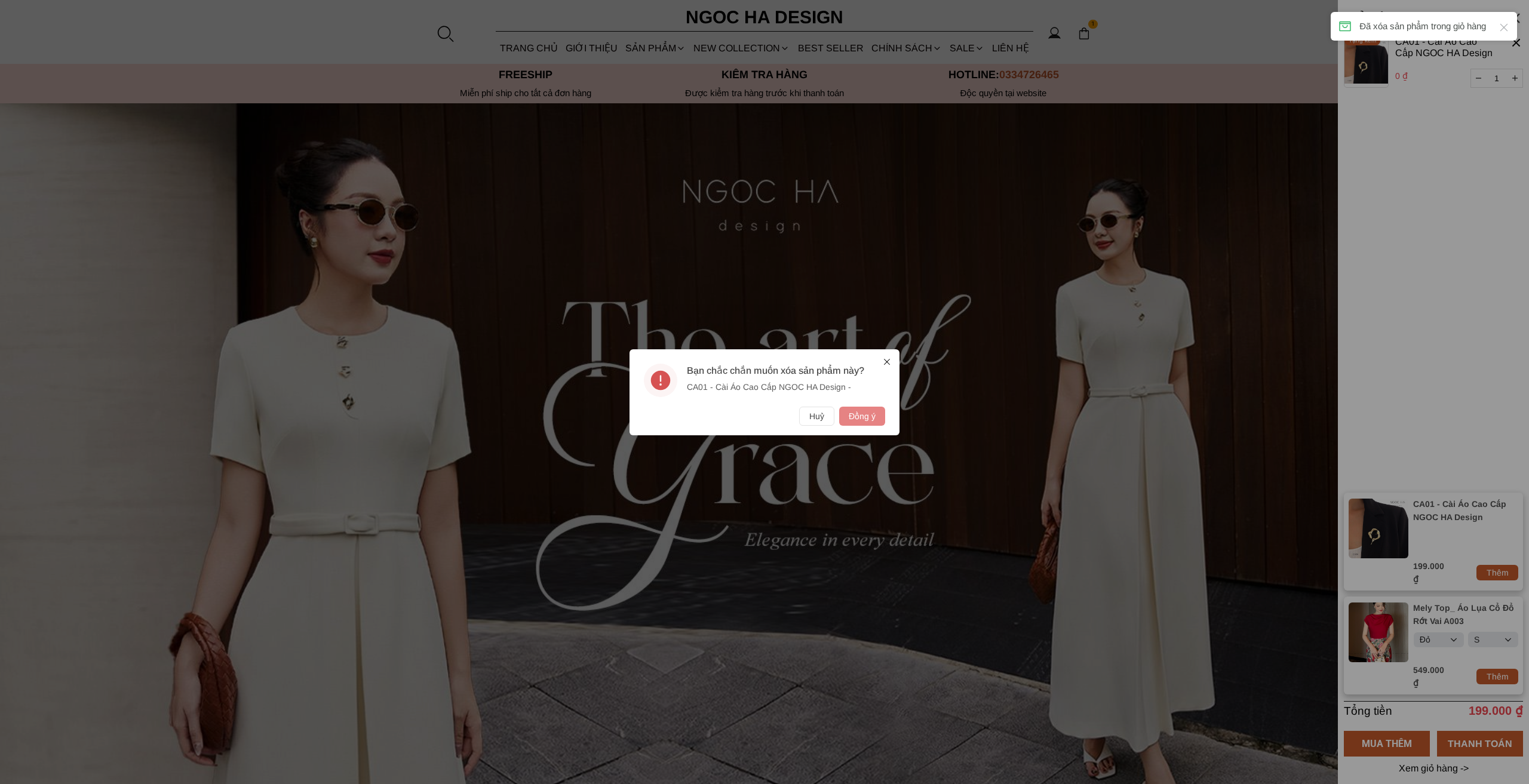
click at [853, 414] on button "Đồng ý" at bounding box center [862, 416] width 46 height 19
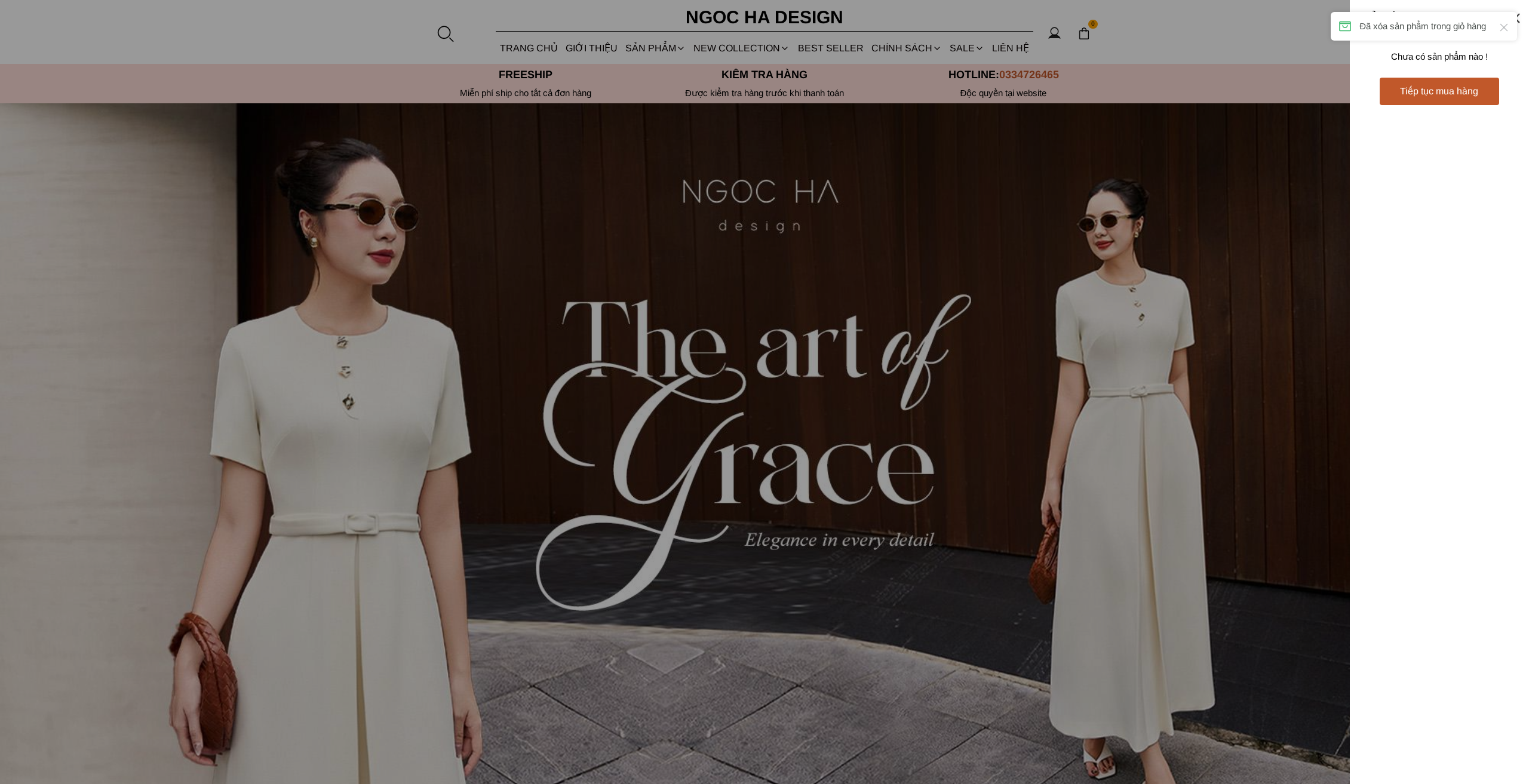
click at [1068, 364] on div at bounding box center [764, 392] width 1529 height 784
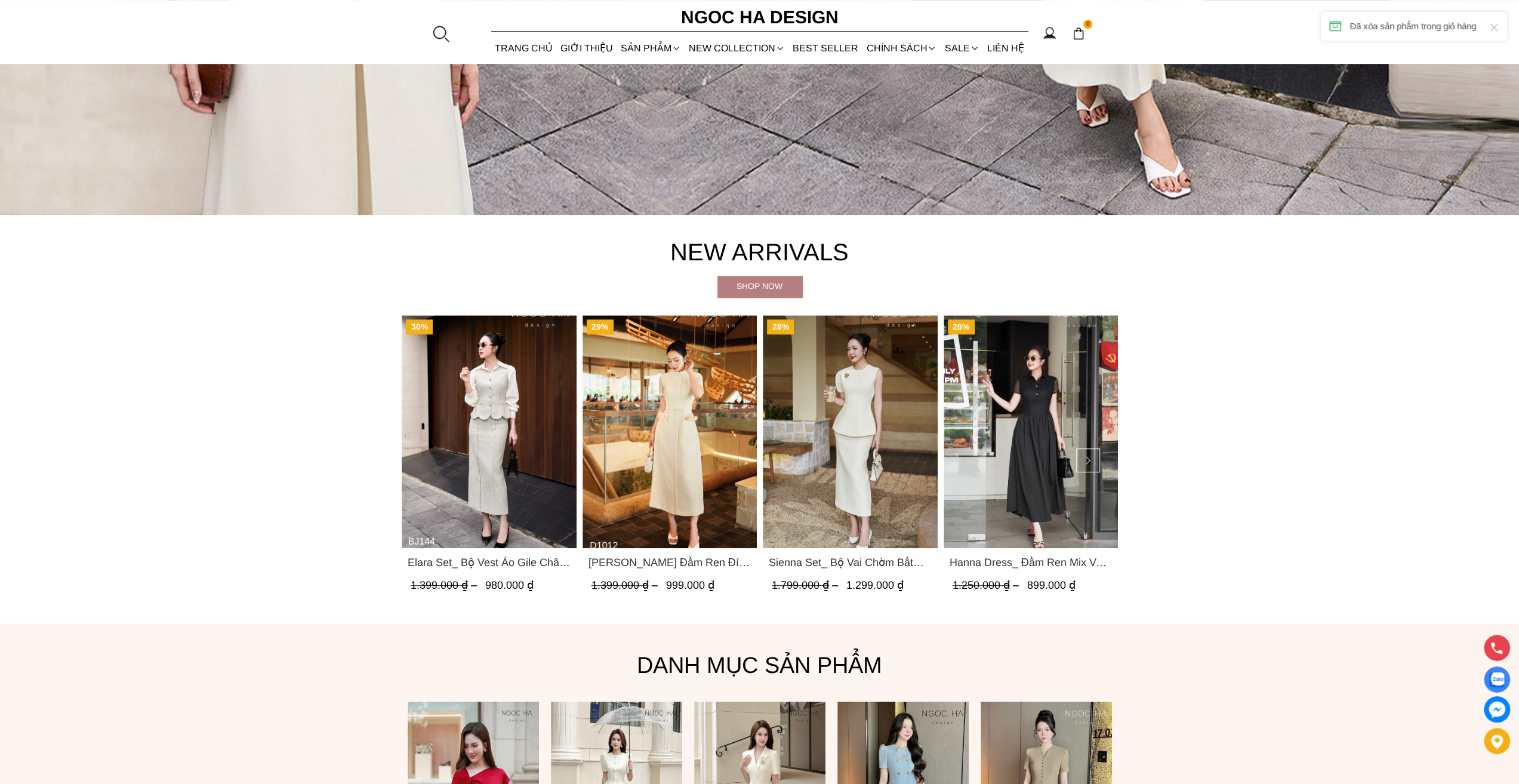
scroll to position [656, 0]
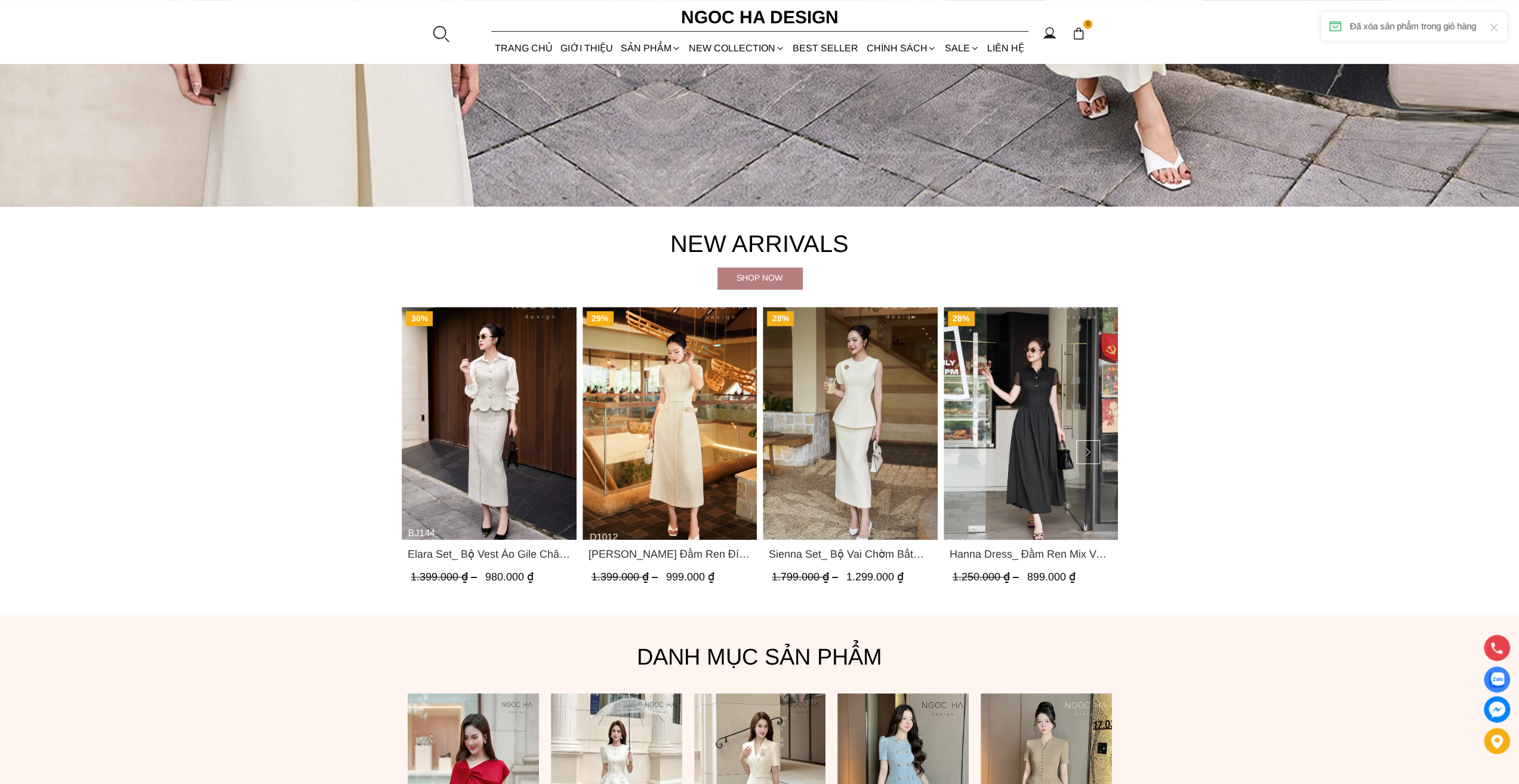
click at [849, 485] on img "Product image - Sienna Set_ Bộ Vai Chờm Bất Đối Xứng Mix Chân Váy Bút Chì BJ143" at bounding box center [850, 423] width 175 height 233
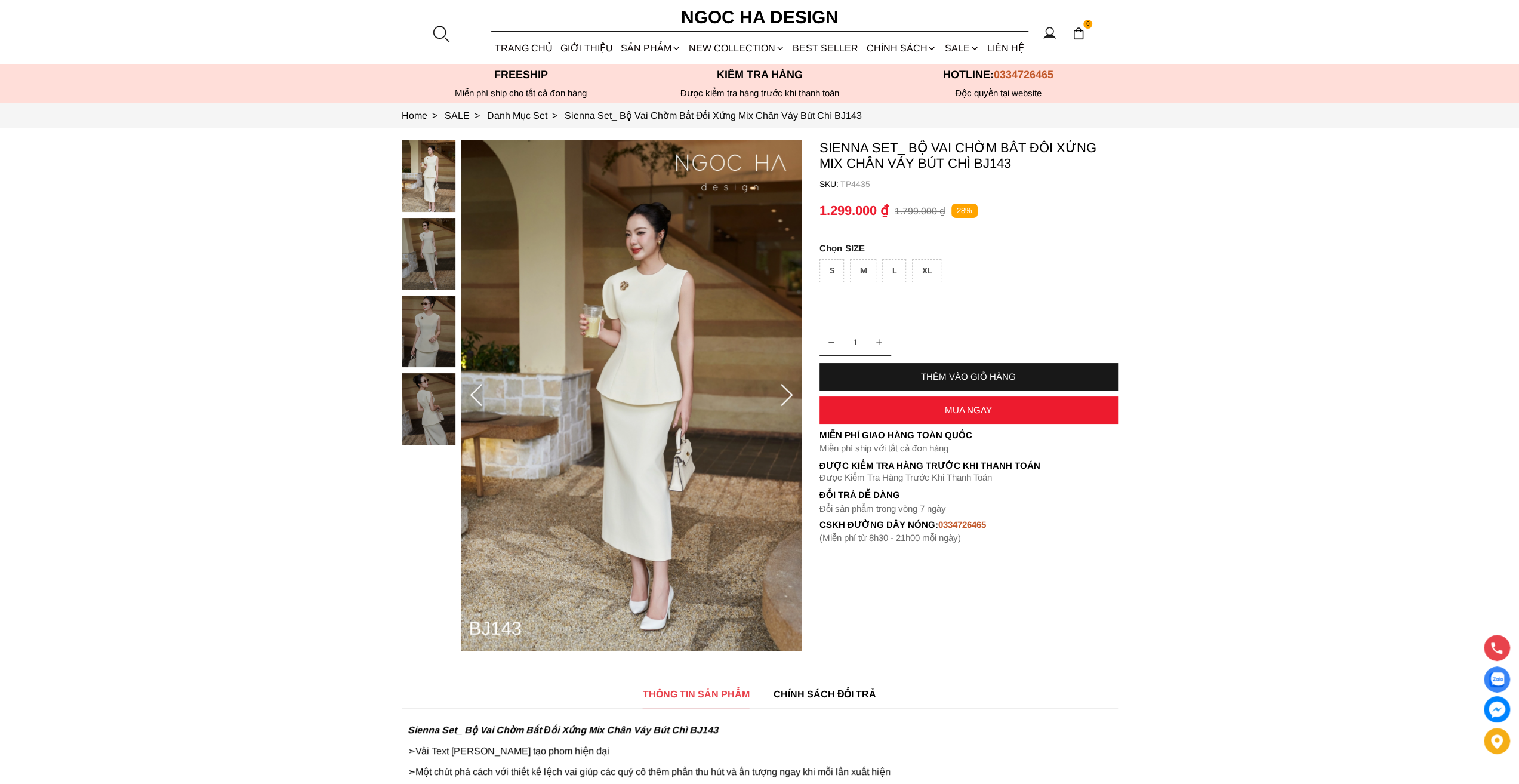
click at [966, 419] on div "MUA NGAY" at bounding box center [968, 409] width 298 height 27
click at [831, 268] on div "S" at bounding box center [832, 270] width 25 height 23
click at [928, 363] on div "THÊM VÀO GIỎ HÀNG" at bounding box center [968, 376] width 298 height 27
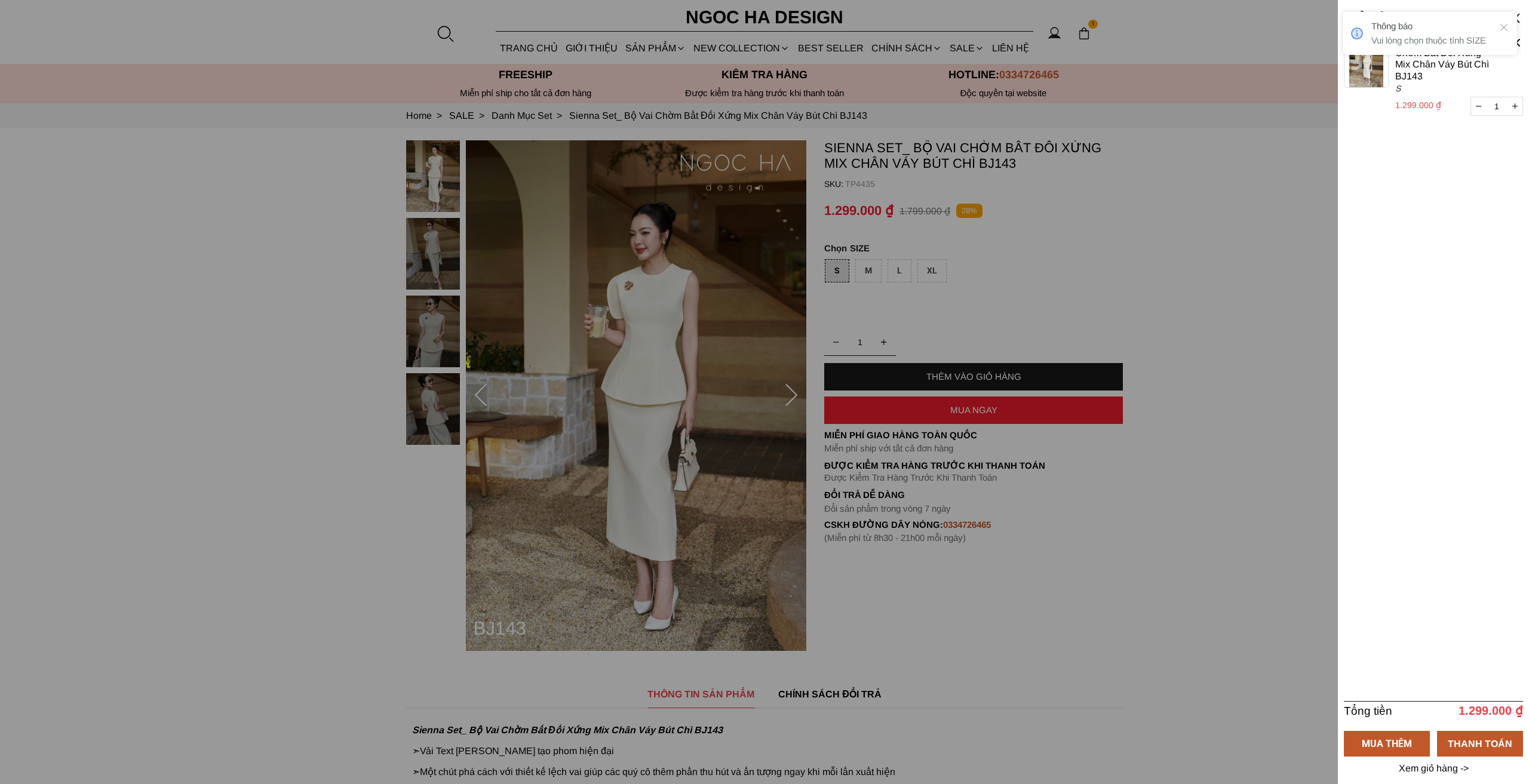
select select "Đỏ"
select select "S"
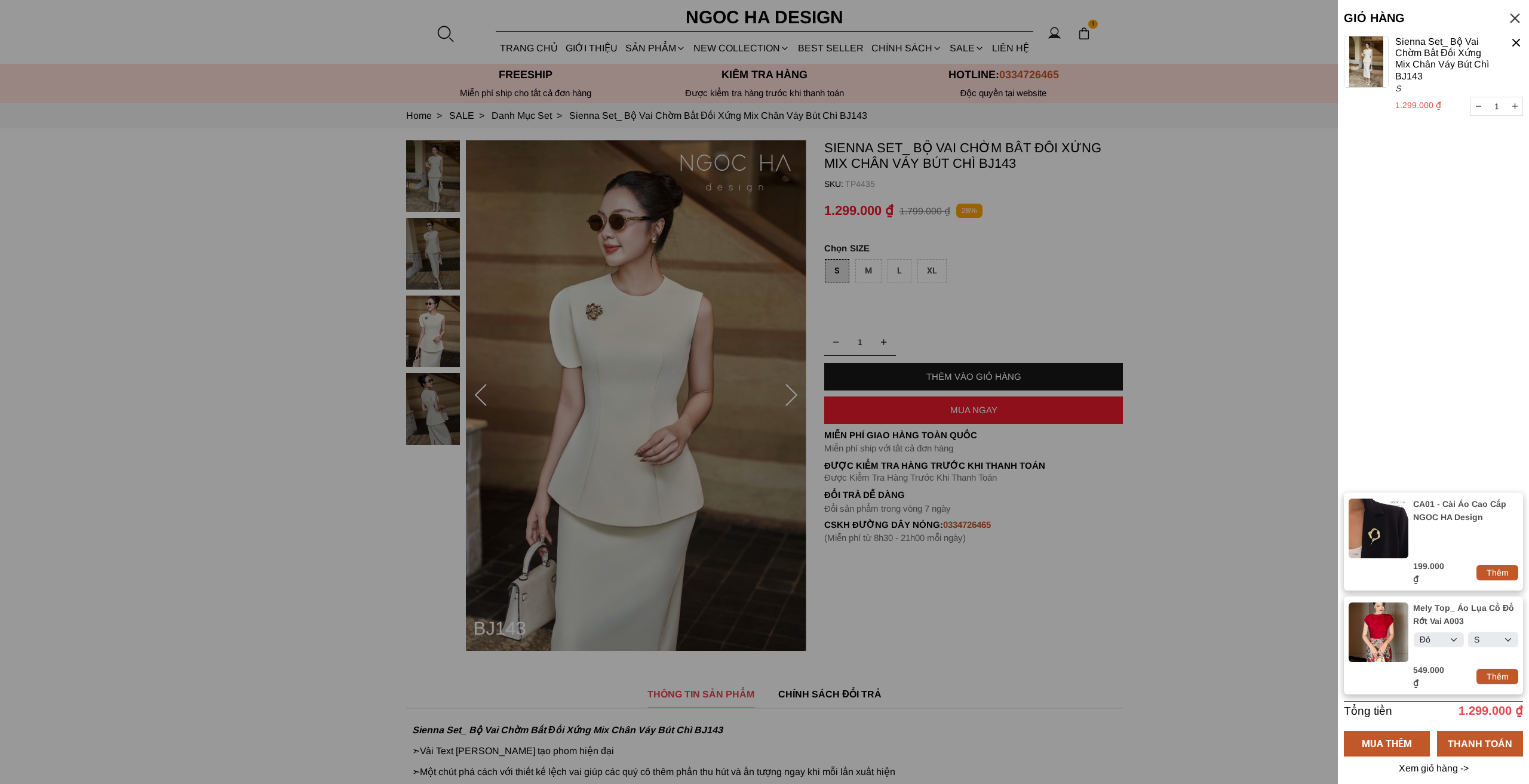
click at [371, 240] on div at bounding box center [764, 392] width 1529 height 784
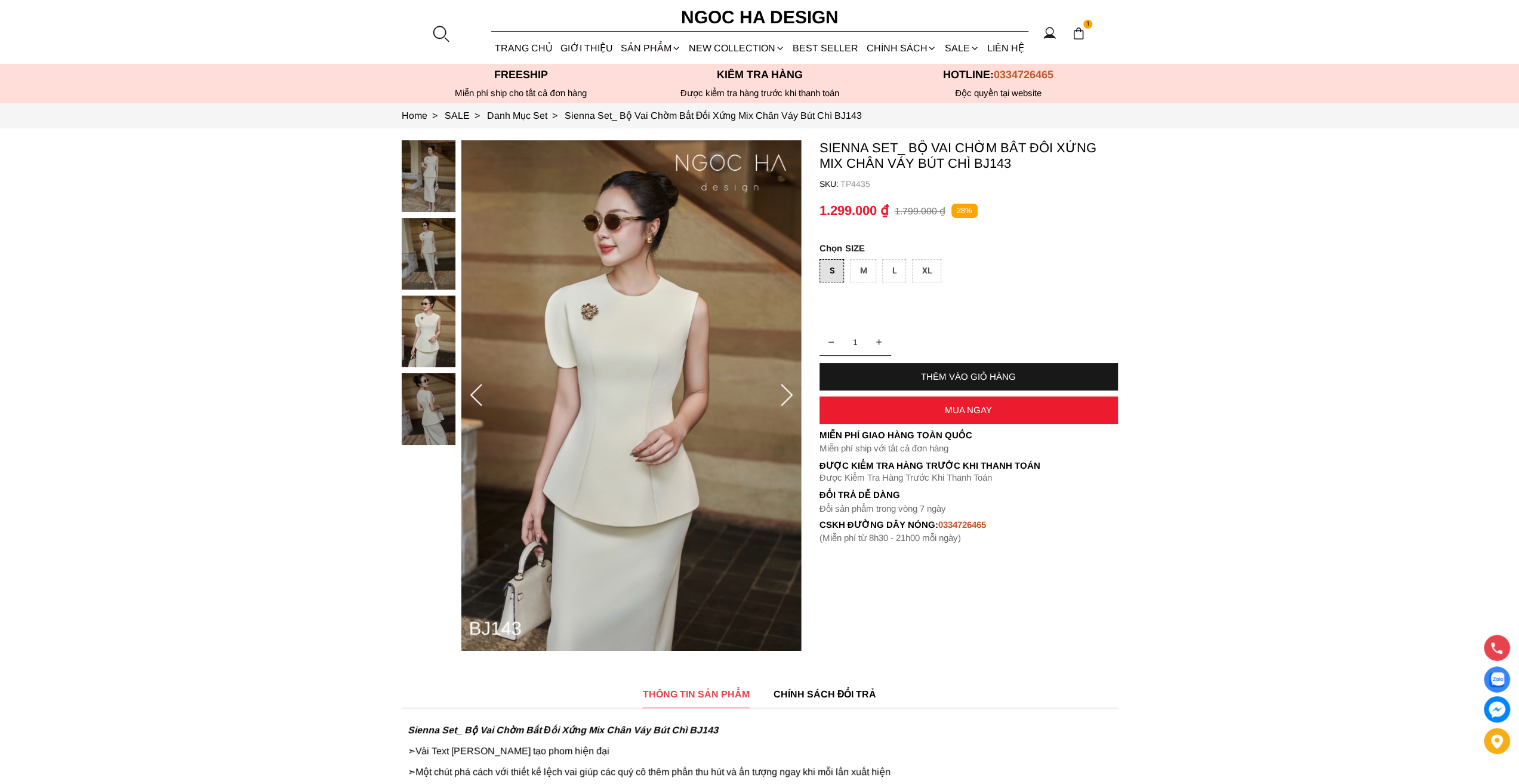
click at [988, 416] on div "MUA NGAY" at bounding box center [968, 409] width 298 height 27
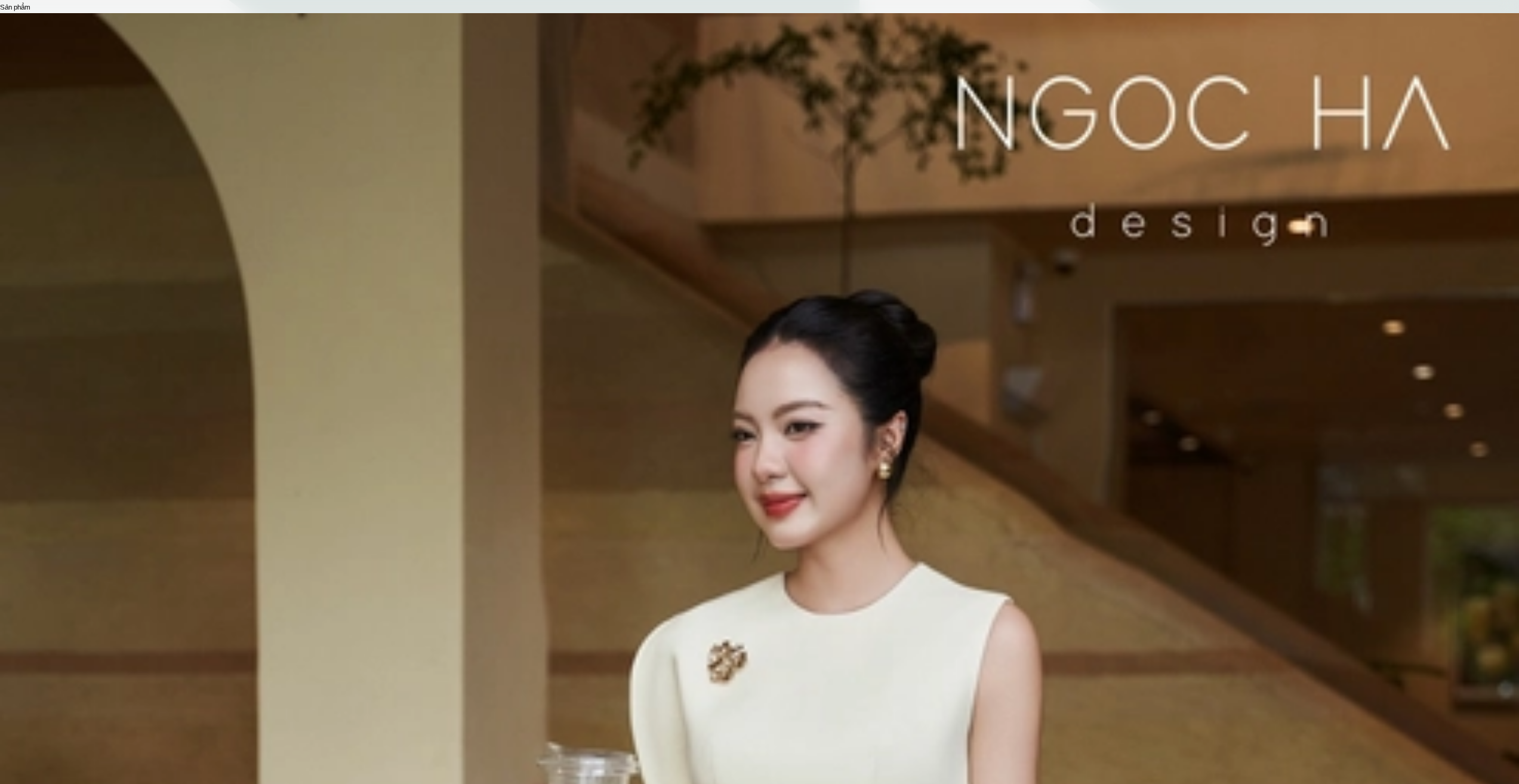
select select "S"
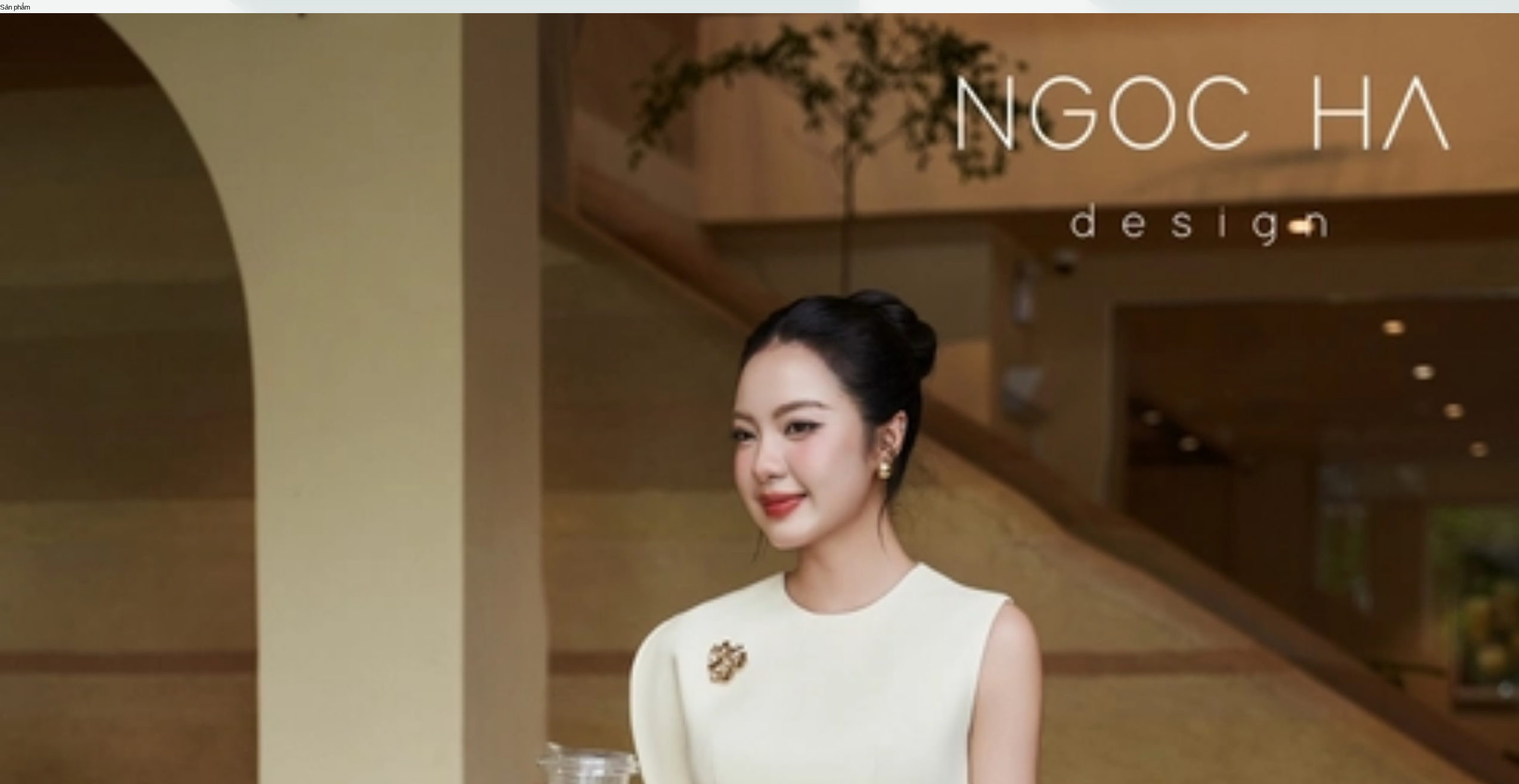
select select "S"
select select "L"
select select "S"
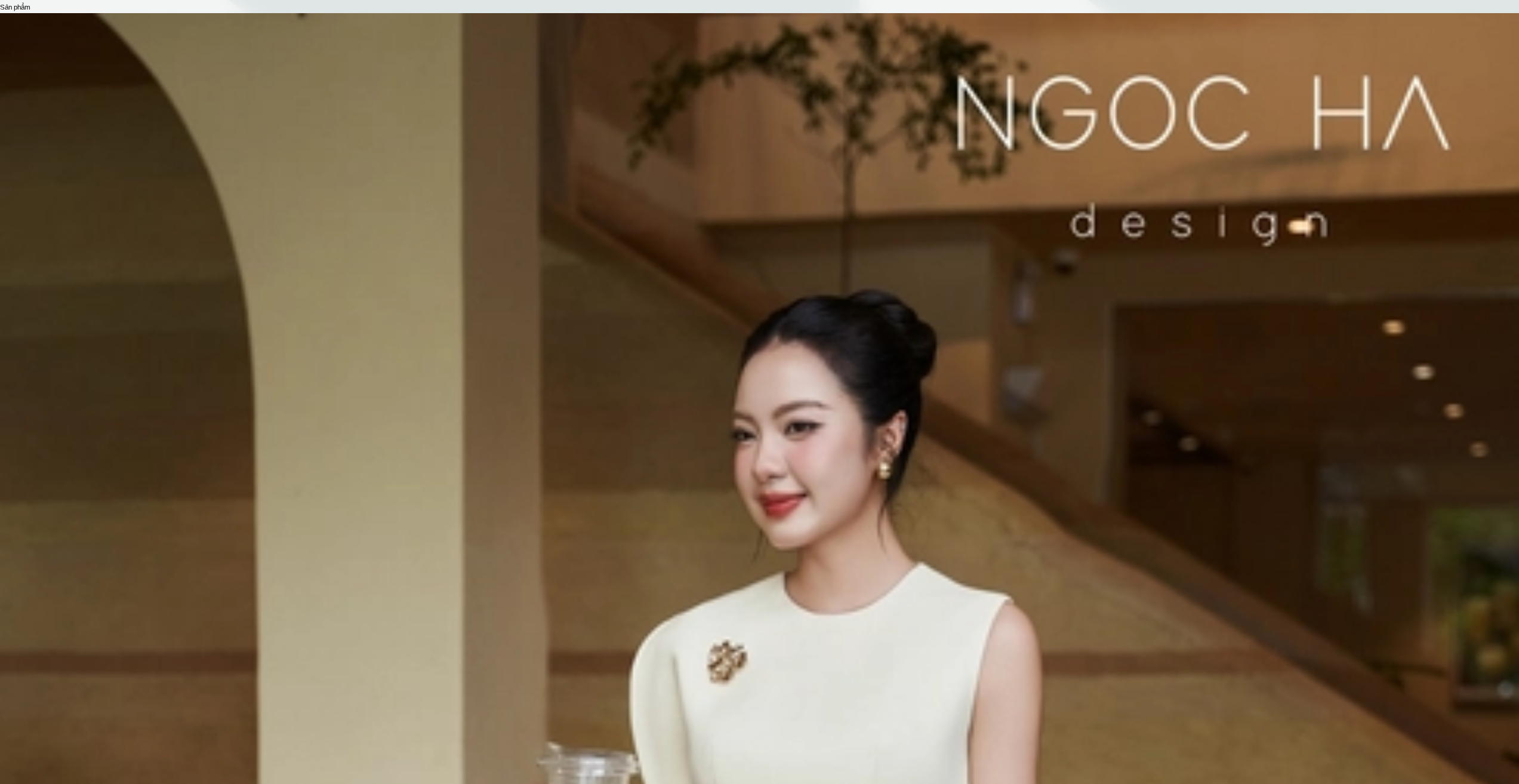
select select "S"
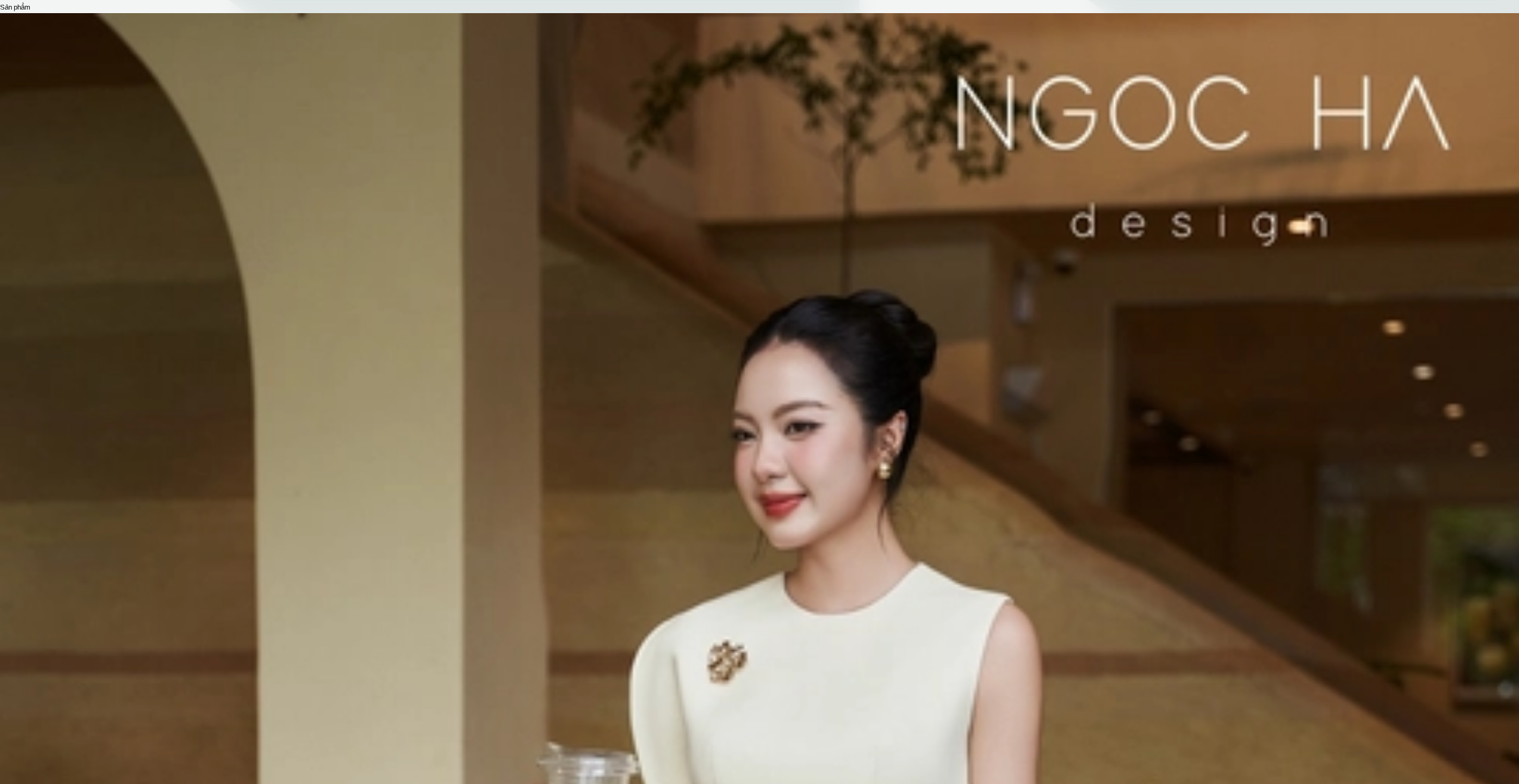
select select "L"
select select "S"
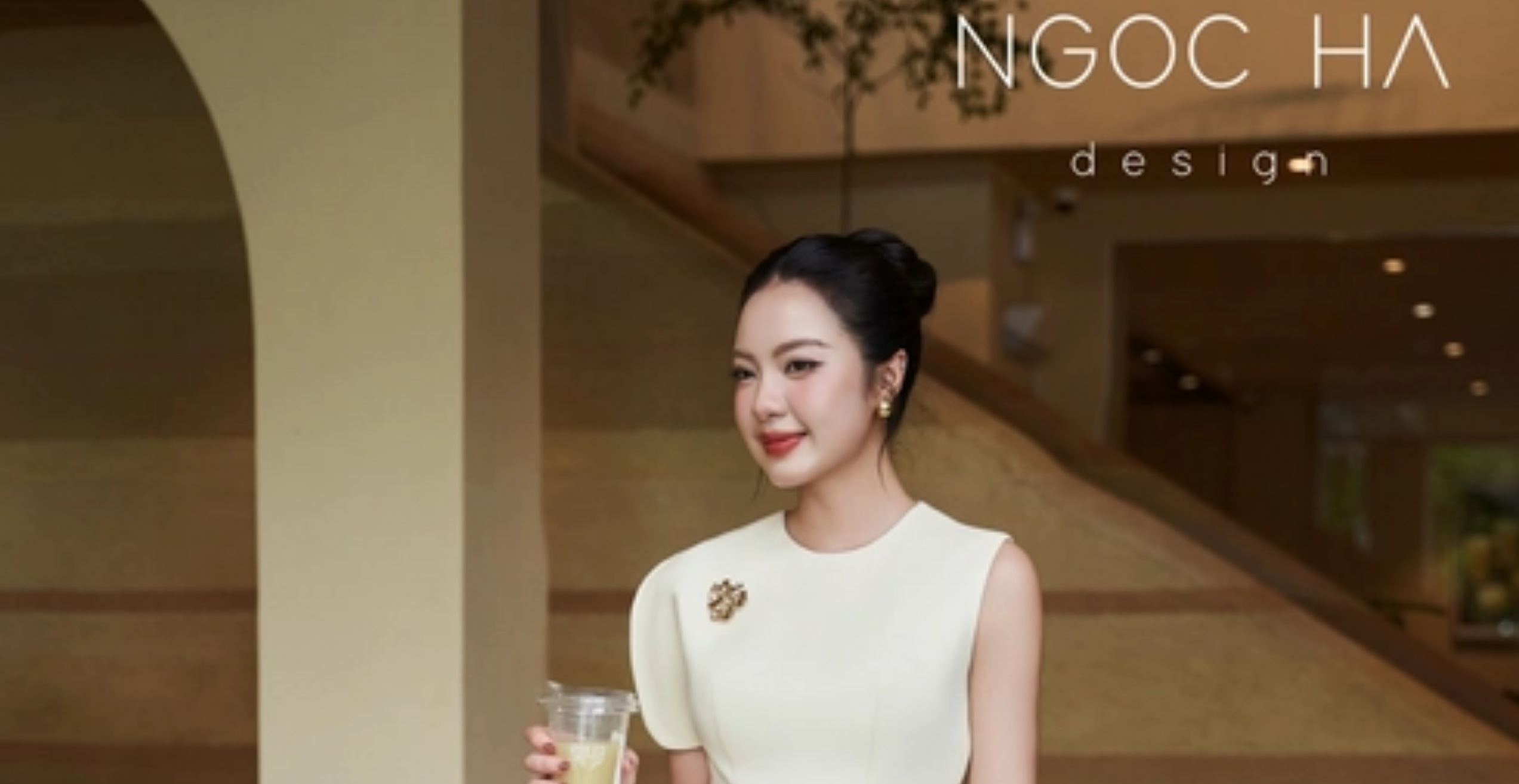
scroll to position [60, 0]
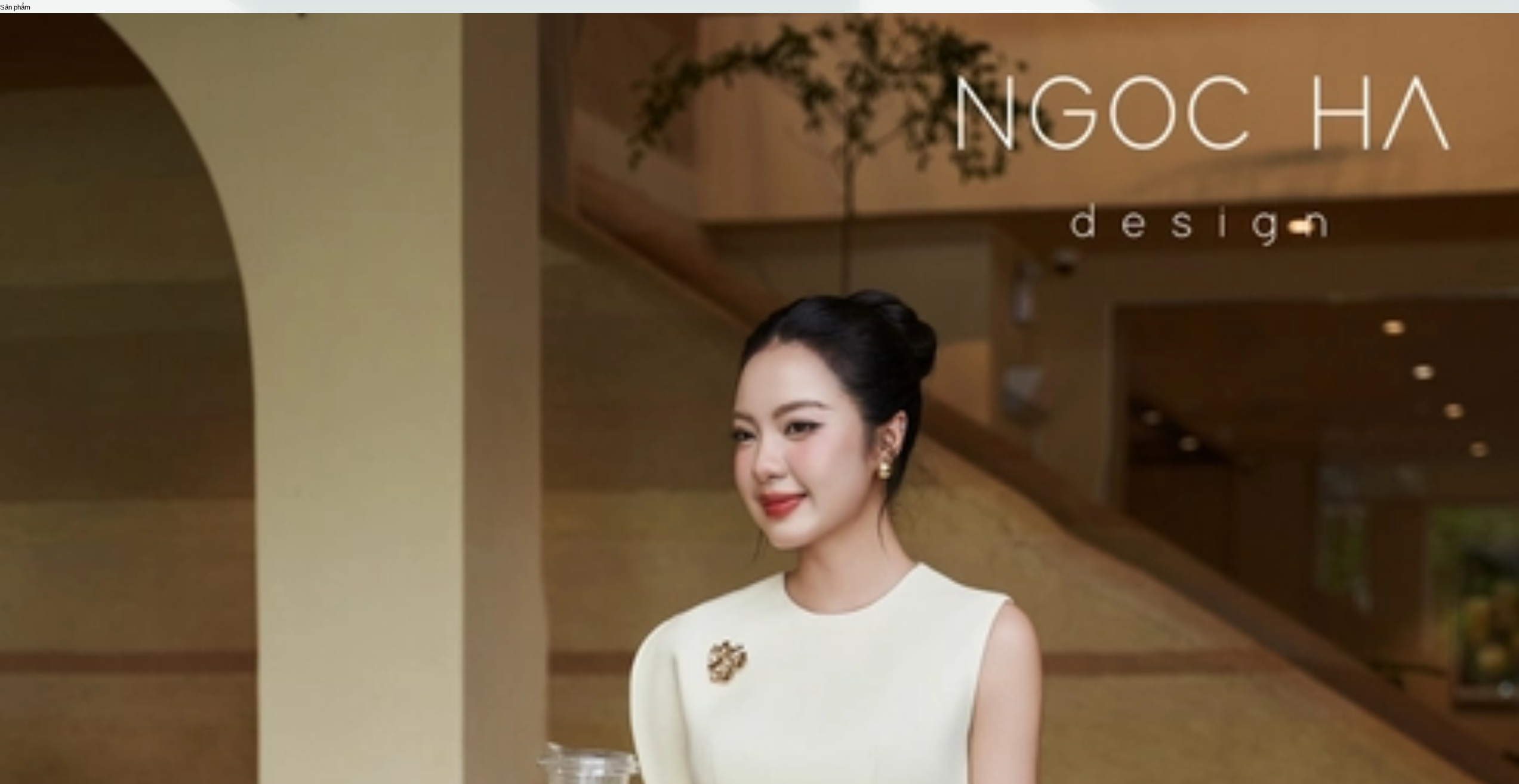
select select "Đỏ"
select select "S"
select select "Đỏ"
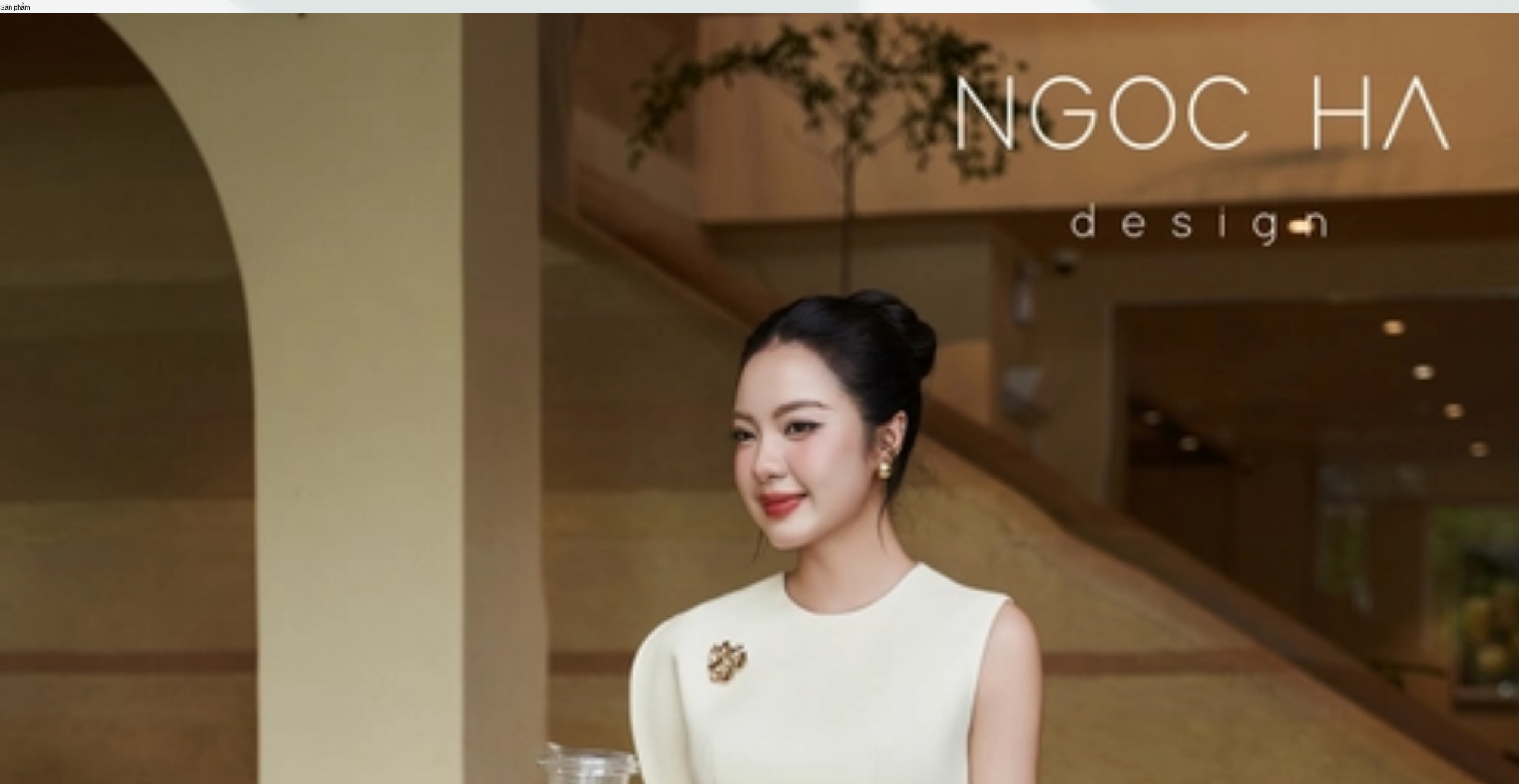
select select "S"
type input "1"
select select "Đỏ"
select select "S"
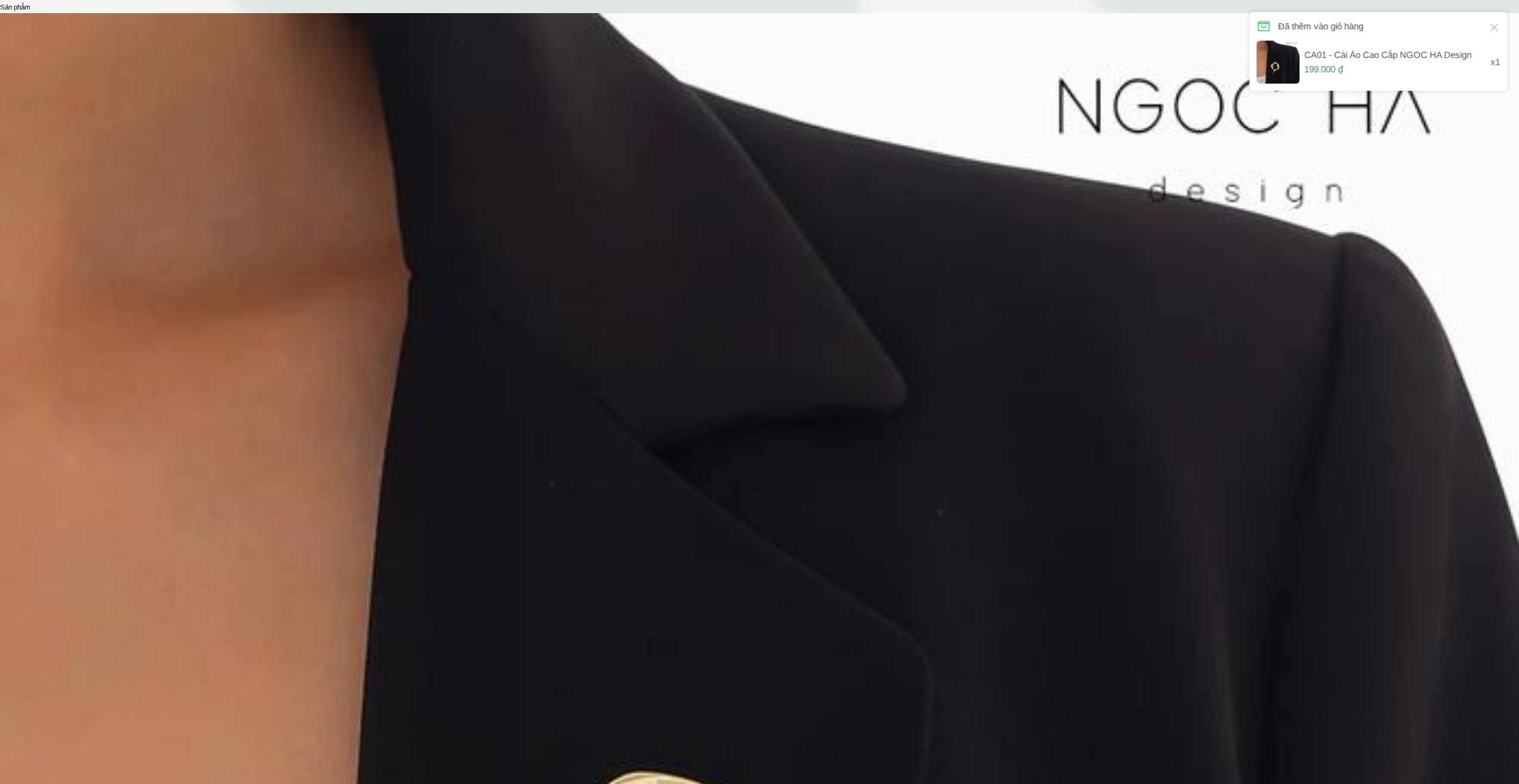
type input "1"
select select "Đỏ"
select select "S"
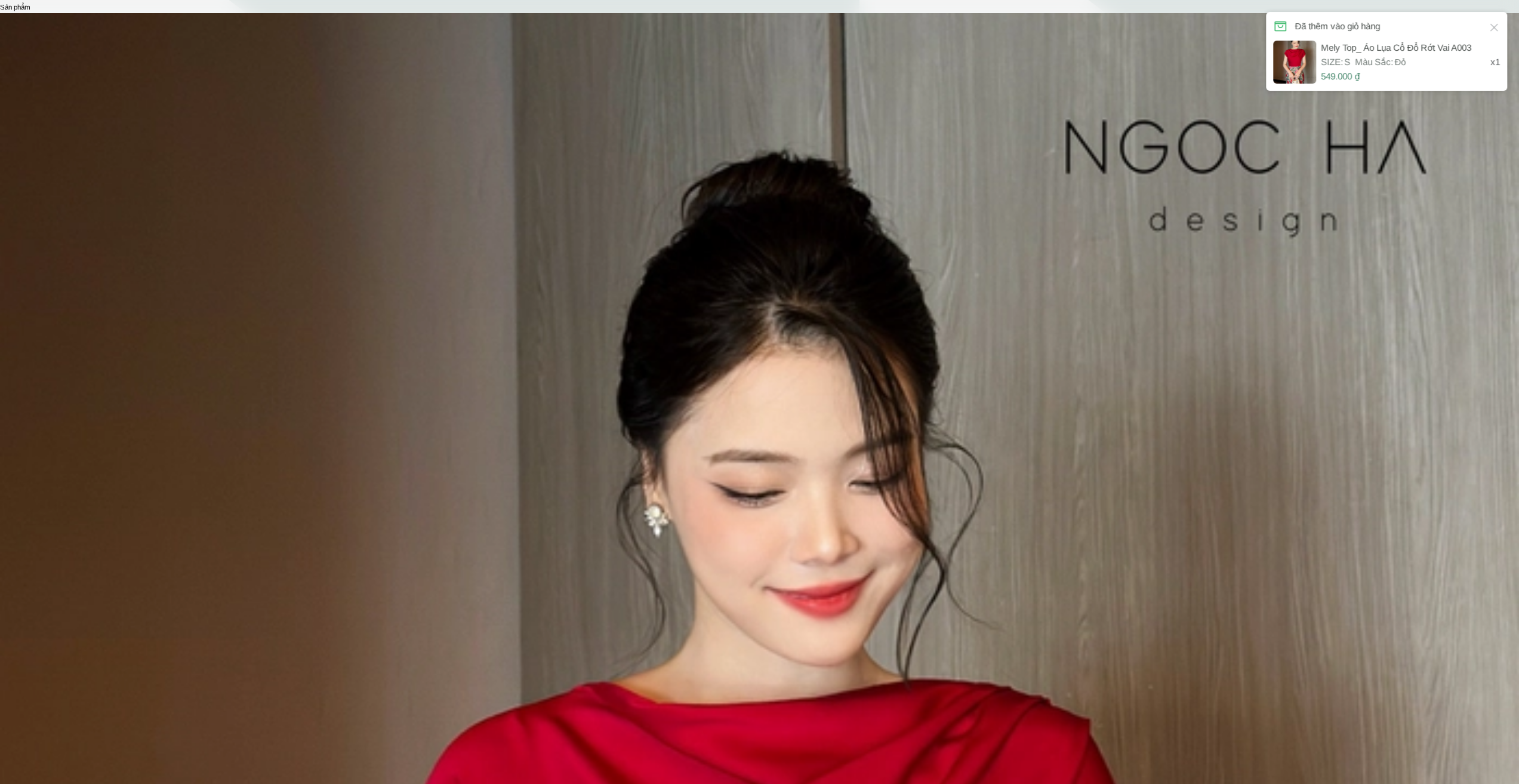
select select "Đỏ"
select select "S"
